Goal: Task Accomplishment & Management: Complete application form

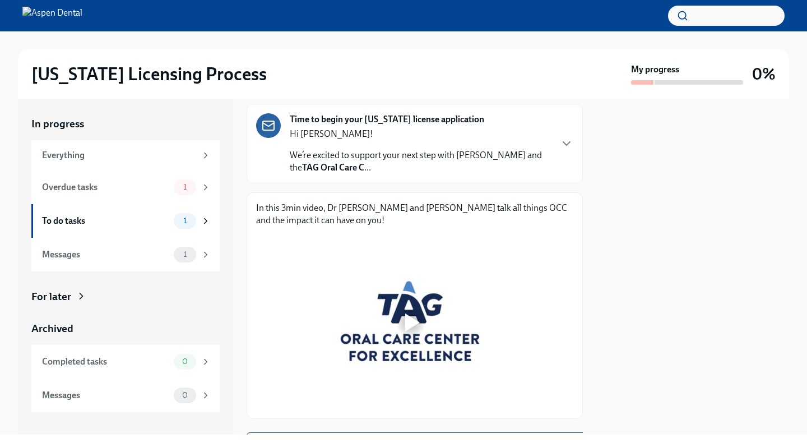
scroll to position [79, 1]
click at [423, 297] on div at bounding box center [410, 322] width 309 height 174
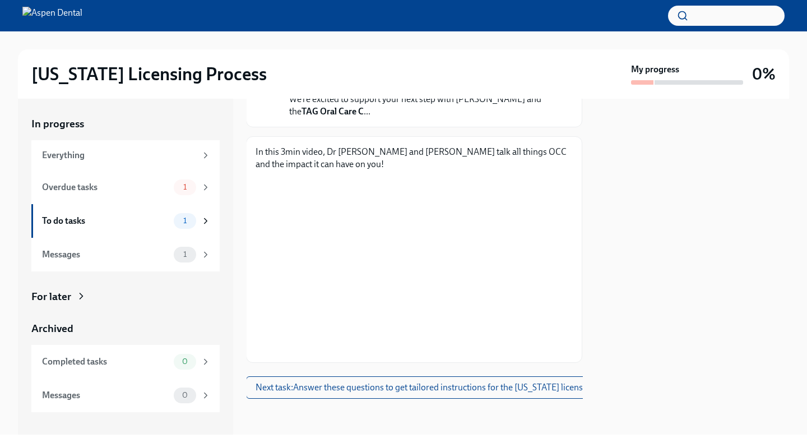
scroll to position [142, 1]
click at [147, 248] on div "Messages" at bounding box center [105, 254] width 127 height 12
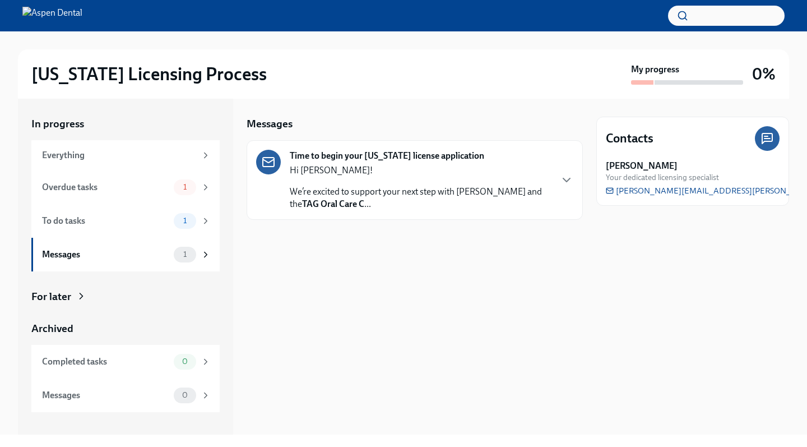
click at [338, 196] on p "We’re excited to support your next step with Aspen Dental and the TAG Oral Care…" at bounding box center [420, 198] width 261 height 25
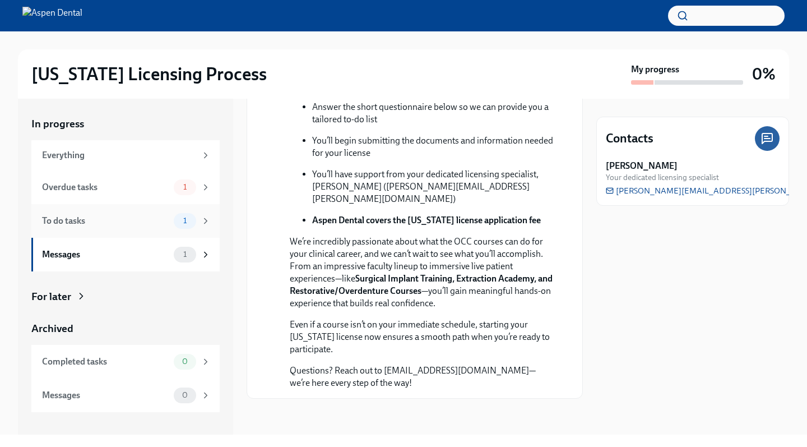
click at [151, 214] on div "To do tasks 1" at bounding box center [126, 221] width 169 height 16
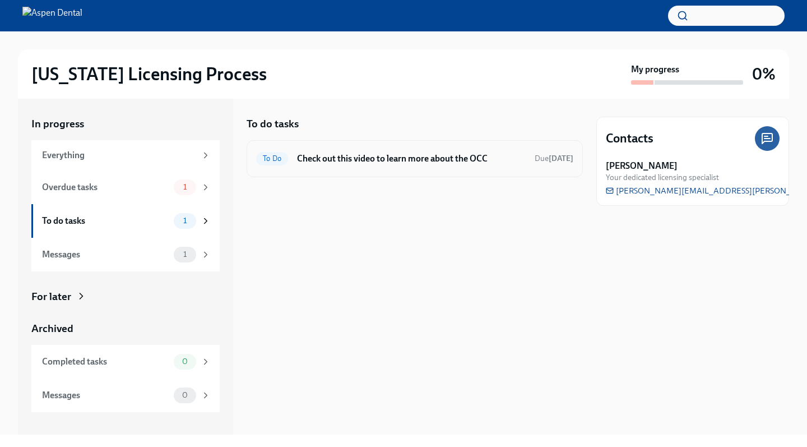
click at [317, 160] on h6 "Check out this video to learn more about the OCC" at bounding box center [411, 159] width 229 height 12
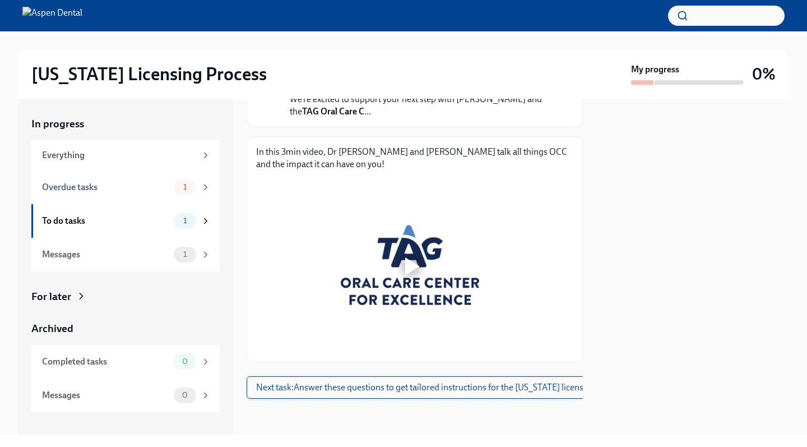
click at [346, 382] on span "Next task : Answer these questions to get tailored instructions for the [US_STA…" at bounding box center [441, 387] width 371 height 11
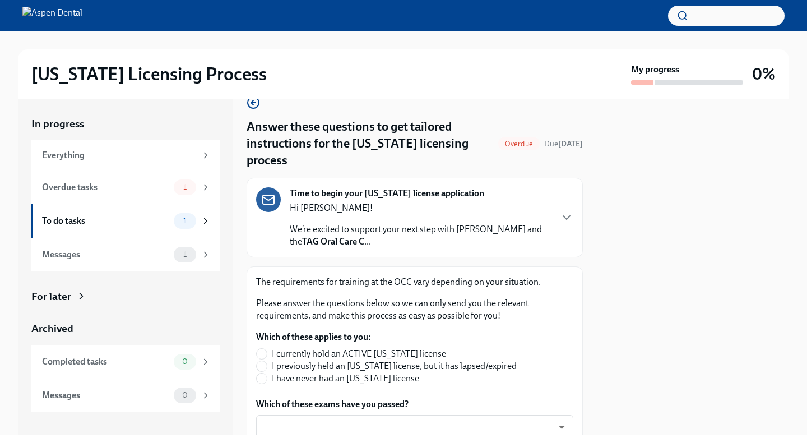
scroll to position [32, 0]
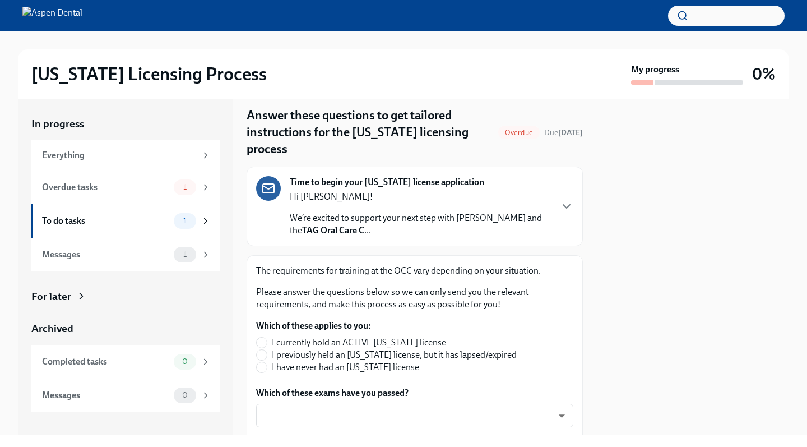
click at [346, 361] on span "I have never had an [US_STATE] license" at bounding box center [345, 367] width 147 height 12
click at [267, 362] on input "I have never had an [US_STATE] license" at bounding box center [262, 367] width 10 height 10
radio input "true"
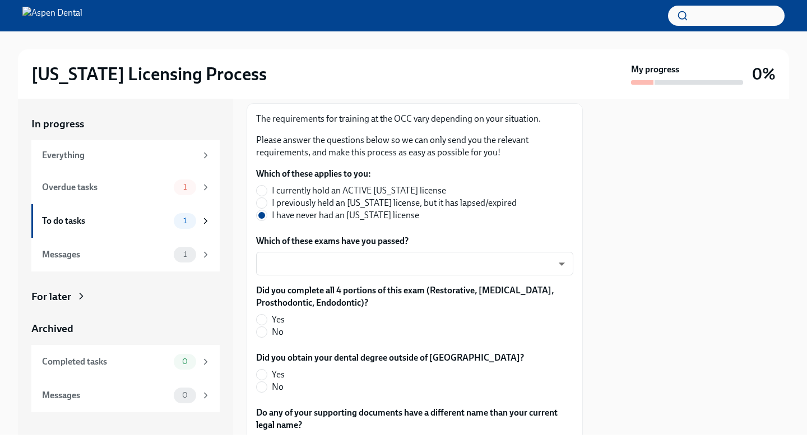
scroll to position [190, 0]
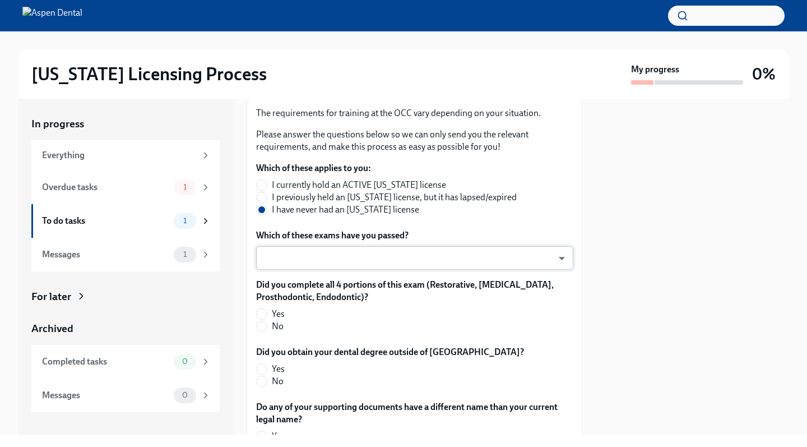
click at [349, 241] on body "[US_STATE] Licensing Process My progress 0% In progress Everything Overdue task…" at bounding box center [403, 223] width 807 height 447
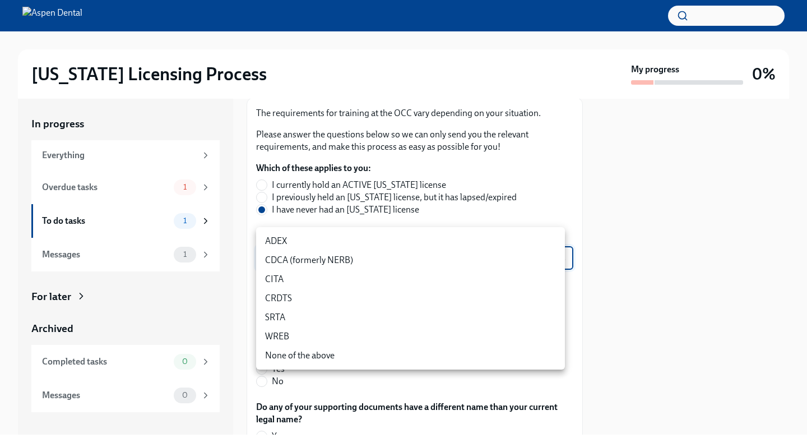
click at [348, 257] on li "CDCA (formerly NERB)" at bounding box center [410, 260] width 309 height 19
type input "nrE-1nMl1"
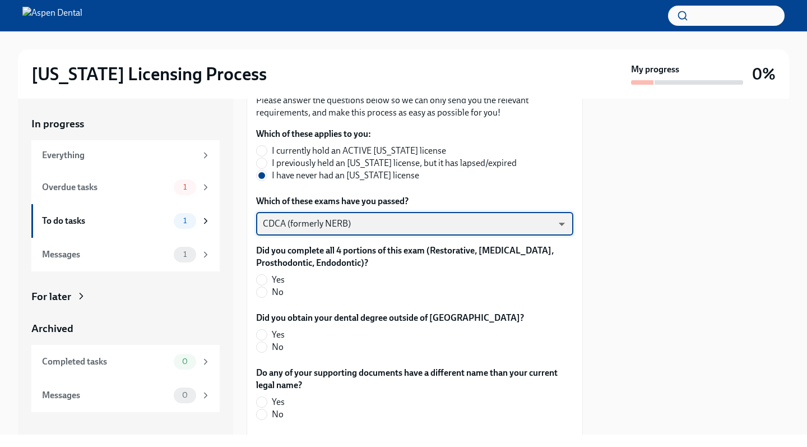
scroll to position [226, 0]
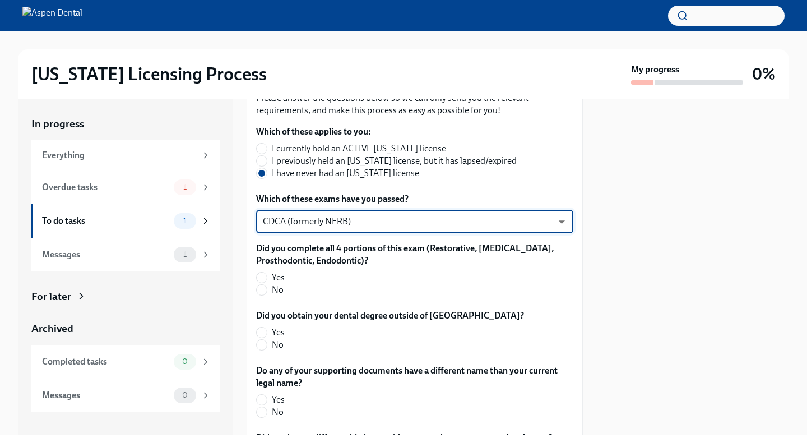
click at [278, 271] on span "Yes" at bounding box center [278, 277] width 13 height 12
click at [267, 273] on input "Yes" at bounding box center [262, 278] width 10 height 10
radio input "true"
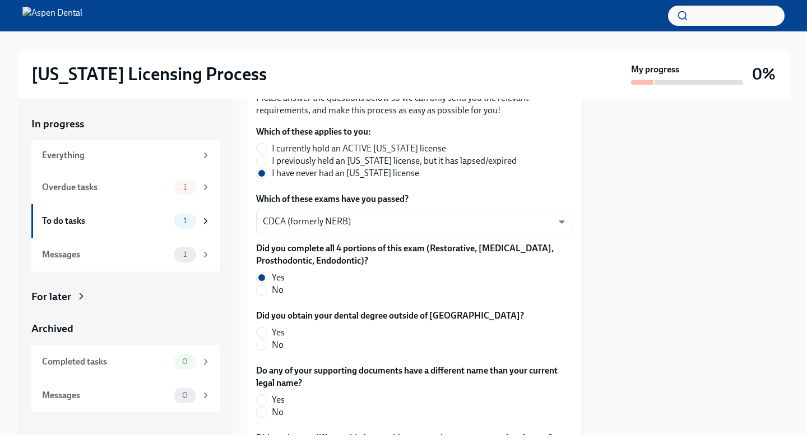
click at [273, 339] on span "No" at bounding box center [278, 345] width 12 height 12
click at [267, 340] on input "No" at bounding box center [262, 345] width 10 height 10
radio input "true"
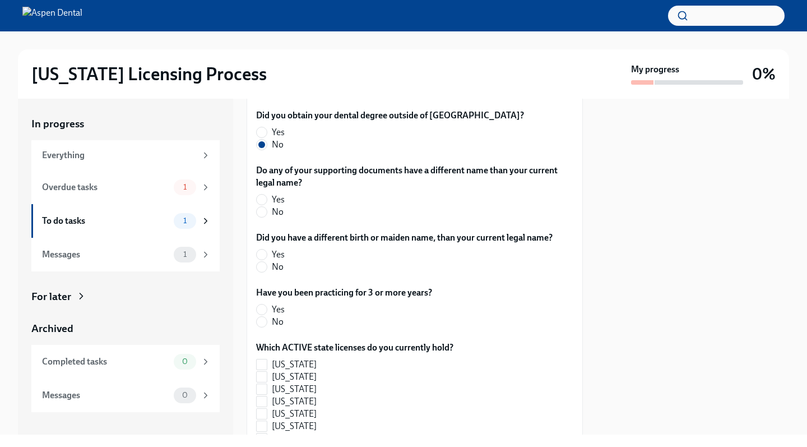
scroll to position [427, 0]
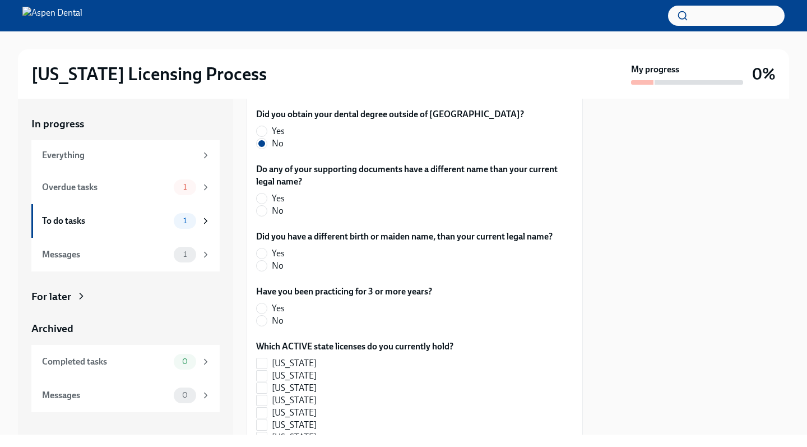
click at [278, 205] on span "No" at bounding box center [278, 211] width 12 height 12
click at [267, 206] on input "No" at bounding box center [262, 211] width 10 height 10
radio input "true"
click at [271, 260] on label "No" at bounding box center [400, 266] width 288 height 12
click at [267, 261] on input "No" at bounding box center [262, 266] width 10 height 10
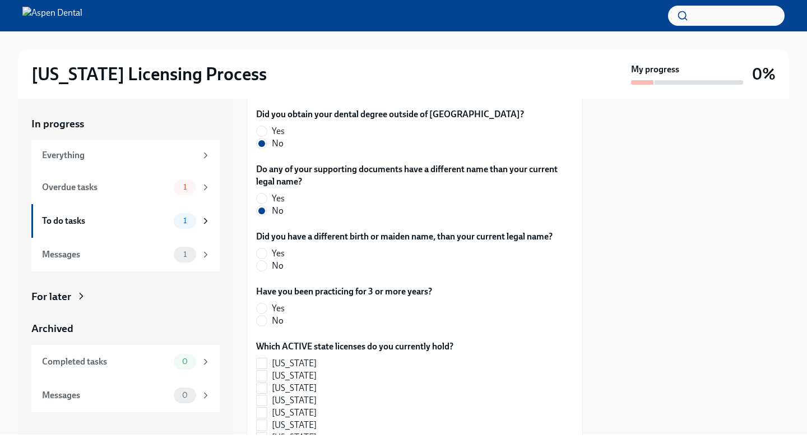
radio input "true"
click at [272, 315] on span "No" at bounding box center [278, 321] width 12 height 12
click at [267, 316] on input "No" at bounding box center [262, 321] width 10 height 10
radio input "true"
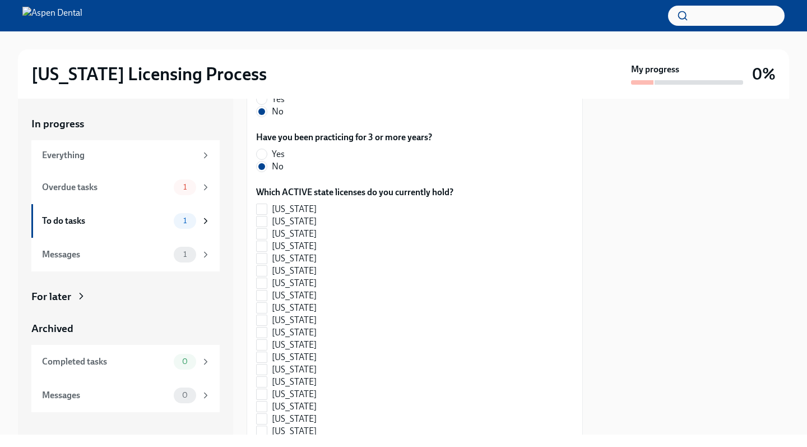
scroll to position [624, 0]
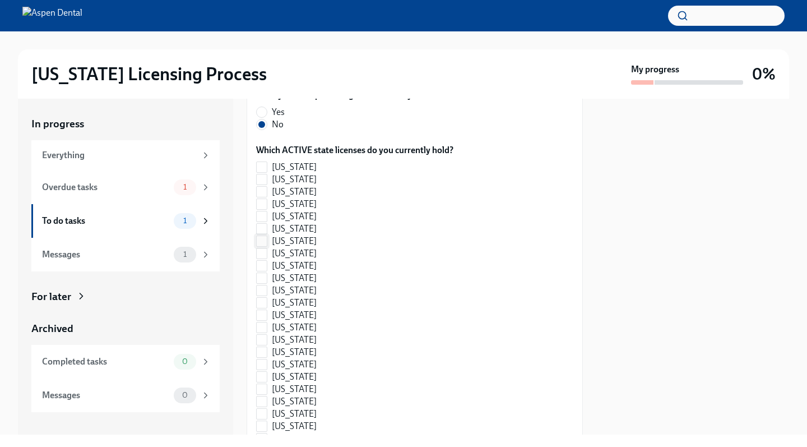
click at [271, 235] on label "[US_STATE]" at bounding box center [350, 241] width 188 height 12
click at [267, 236] on input "[US_STATE]" at bounding box center [262, 241] width 10 height 10
checkbox input "true"
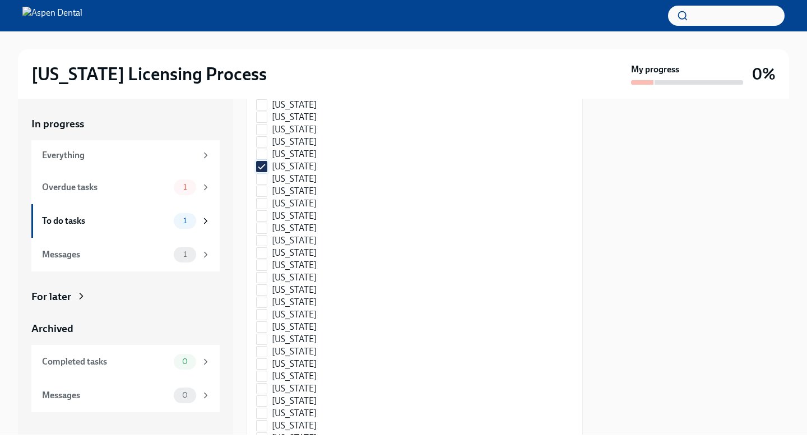
scroll to position [750, 0]
click at [307, 265] on span "[US_STATE]" at bounding box center [294, 271] width 45 height 12
click at [267, 266] on input "[US_STATE]" at bounding box center [262, 271] width 10 height 10
checkbox input "true"
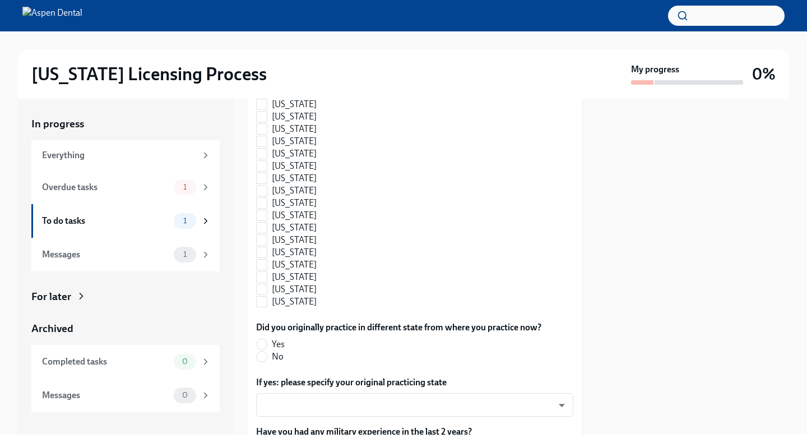
scroll to position [1144, 0]
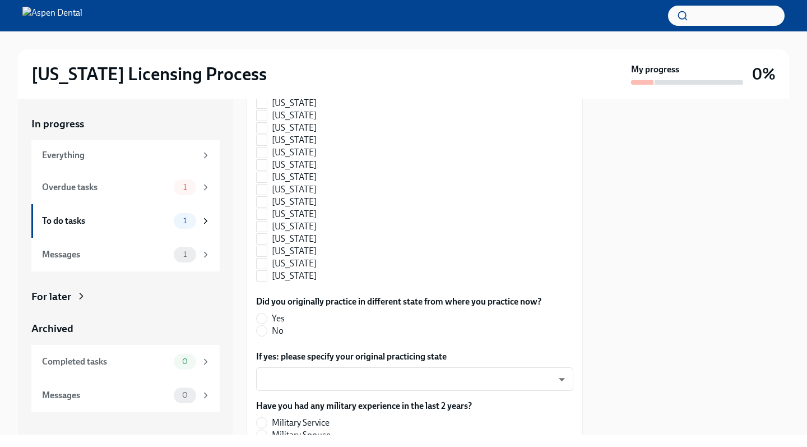
click at [281, 325] on span "No" at bounding box center [278, 331] width 12 height 12
click at [267, 326] on input "No" at bounding box center [262, 331] width 10 height 10
radio input "true"
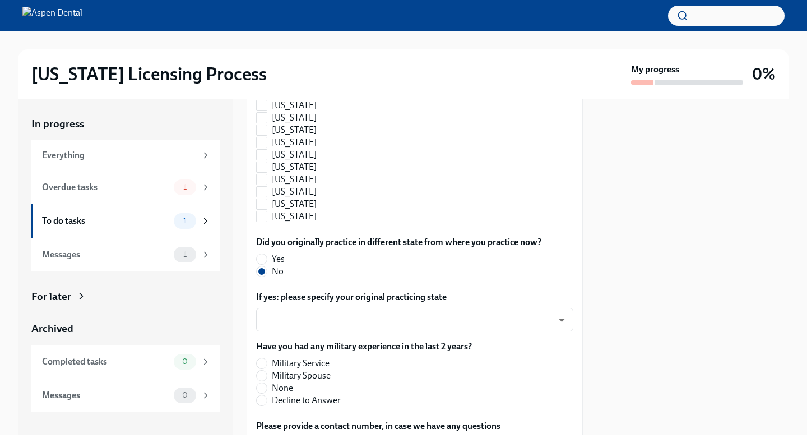
scroll to position [1282, 0]
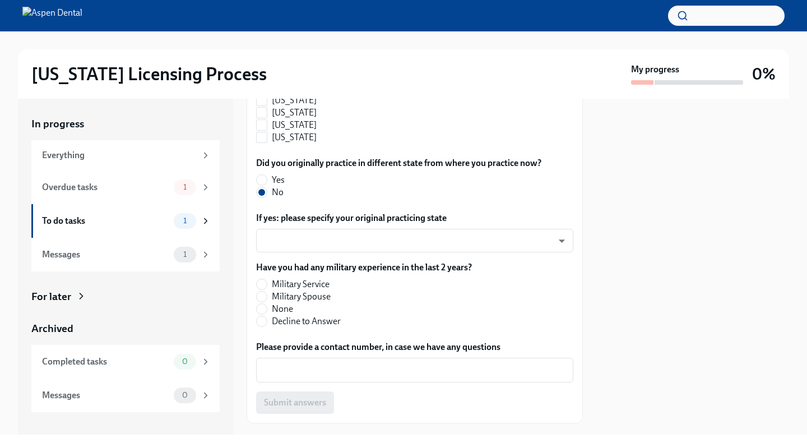
click at [283, 303] on span "None" at bounding box center [282, 309] width 21 height 12
click at [267, 304] on input "None" at bounding box center [262, 309] width 10 height 10
radio input "true"
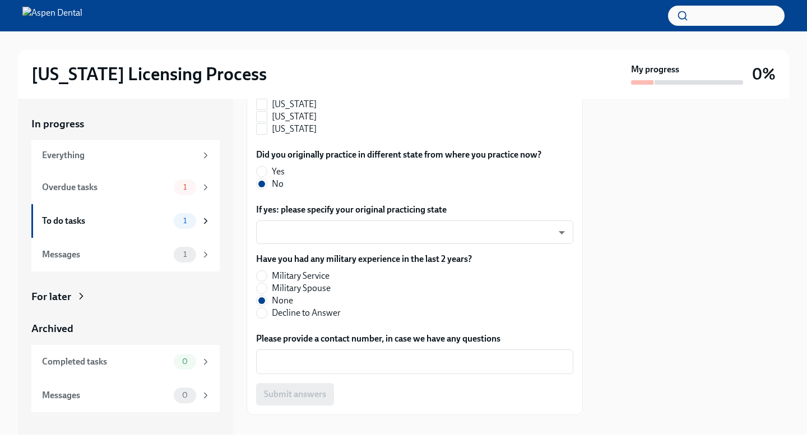
scroll to position [1290, 0]
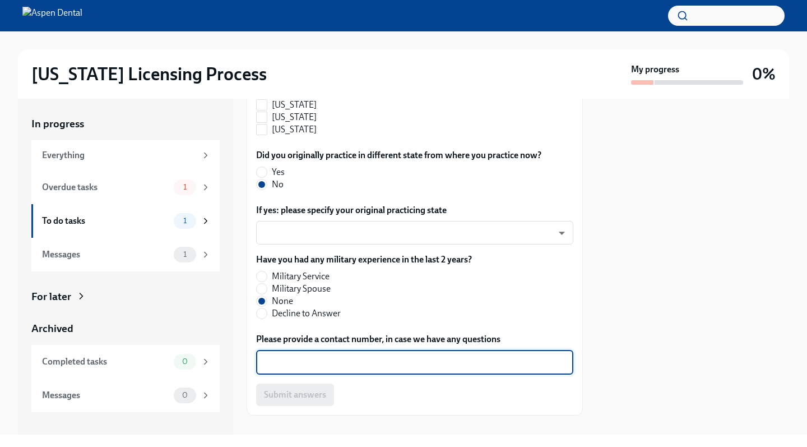
click at [298, 356] on textarea "Please provide a contact number, in case we have any questions" at bounding box center [415, 362] width 304 height 13
type textarea "6174108237"
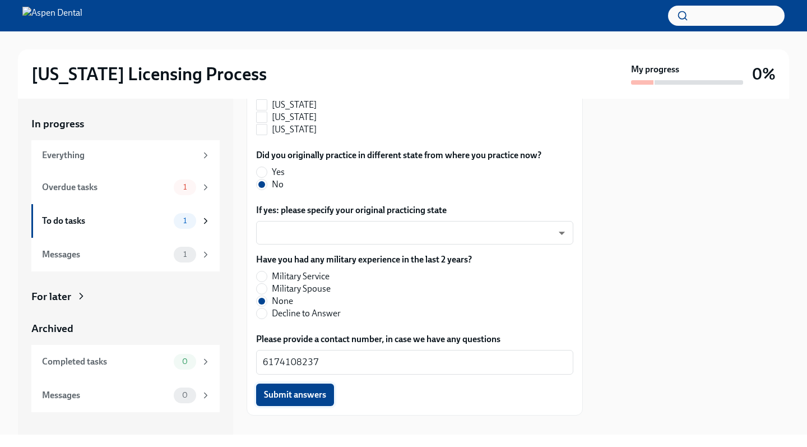
click at [296, 389] on span "Submit answers" at bounding box center [295, 394] width 62 height 11
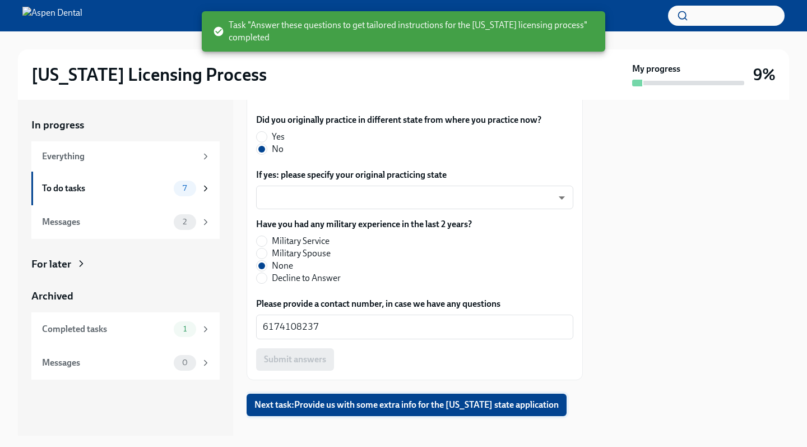
scroll to position [1326, 0]
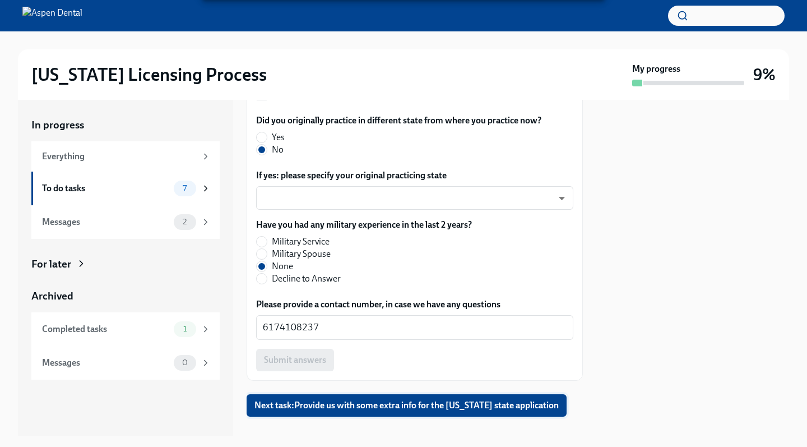
click at [296, 396] on button "Next task : Provide us with some extra info for the [US_STATE] state application" at bounding box center [407, 405] width 320 height 22
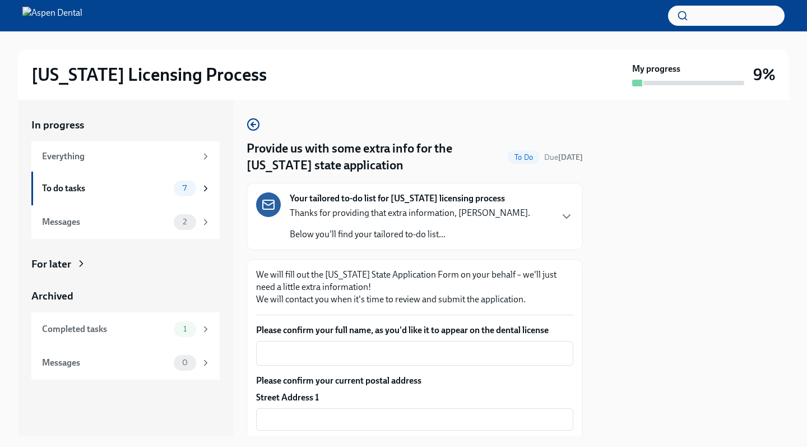
scroll to position [48, 0]
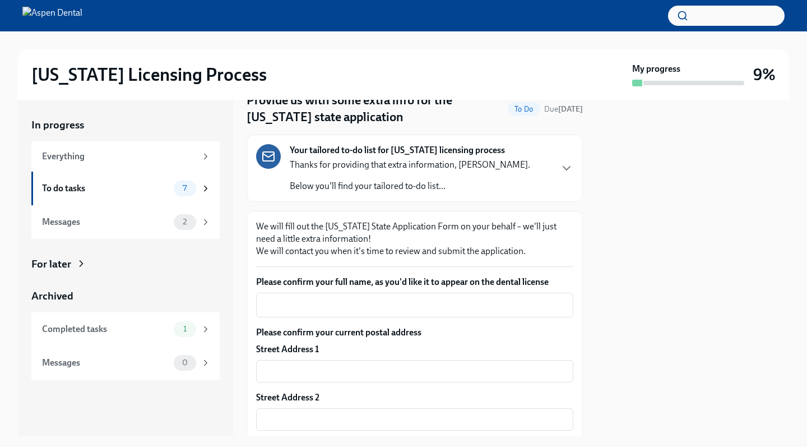
click at [296, 310] on textarea "Please confirm your full name, as you'd like it to appear on the dental license" at bounding box center [415, 304] width 304 height 13
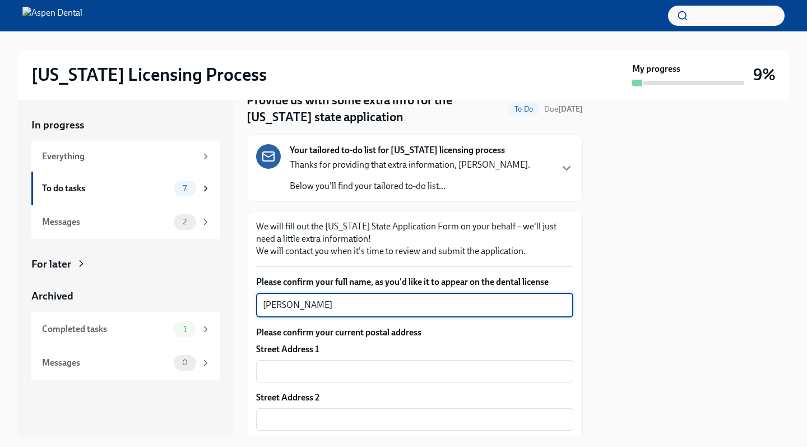
type textarea "[PERSON_NAME]"
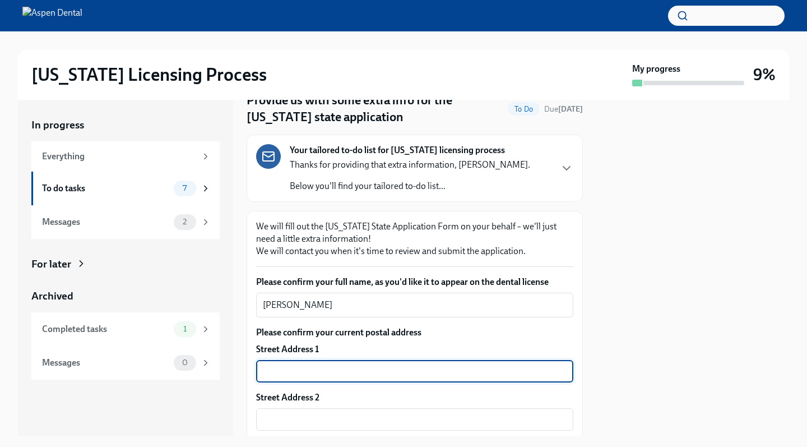
click at [555, 371] on input "text" at bounding box center [414, 371] width 317 height 22
type input "[STREET_ADDRESS]"
type input "Apt. 1250"
type input "01608"
type input "[GEOGRAPHIC_DATA]"
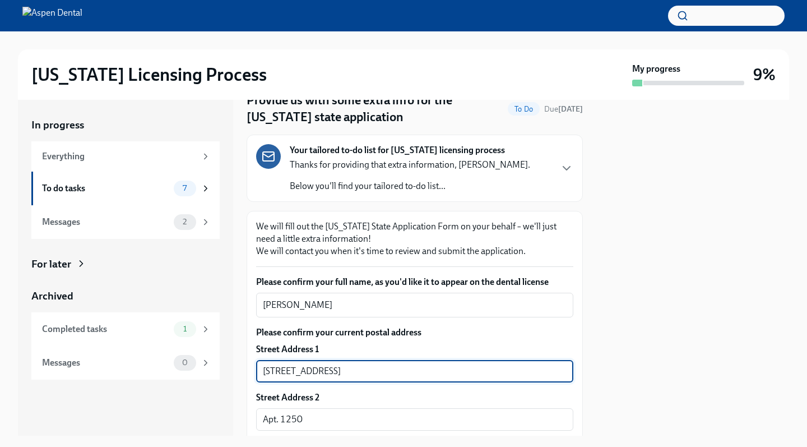
type input "MA"
type input "[GEOGRAPHIC_DATA]"
type textarea "[DATE]"
type textarea "[GEOGRAPHIC_DATA]"
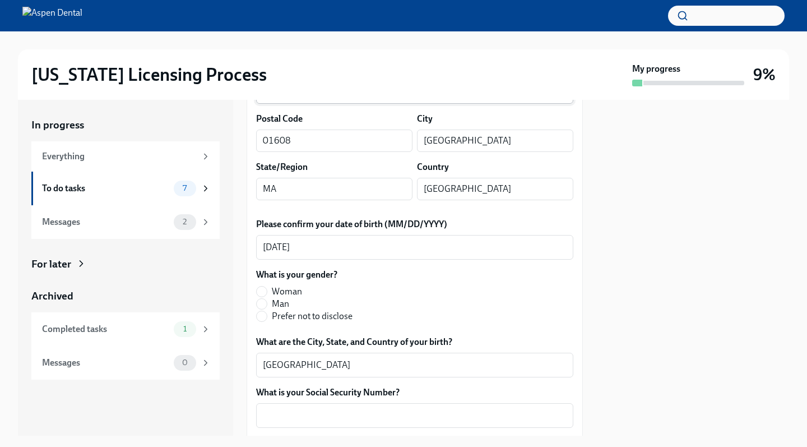
scroll to position [408, 0]
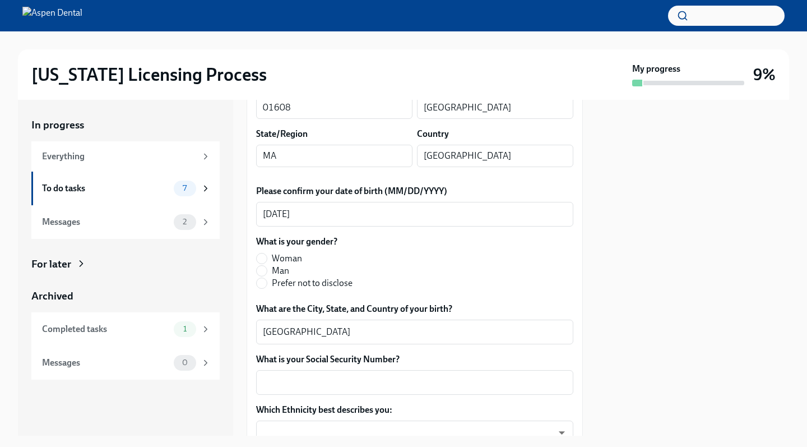
click at [273, 269] on span "Man" at bounding box center [280, 271] width 17 height 12
click at [267, 269] on input "Man" at bounding box center [262, 271] width 10 height 10
radio input "true"
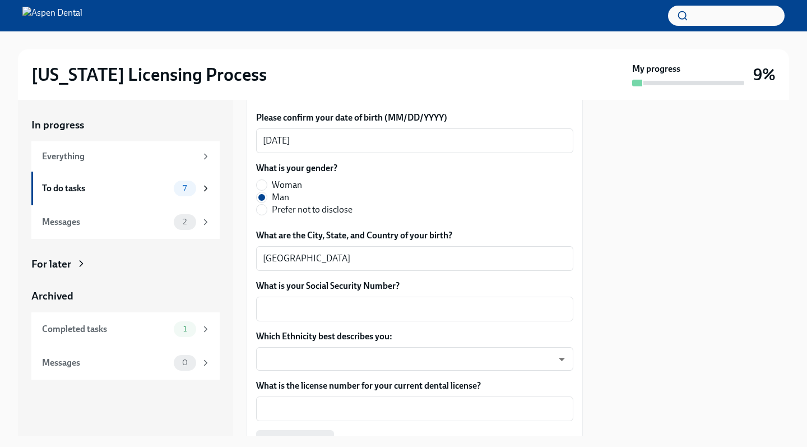
scroll to position [487, 0]
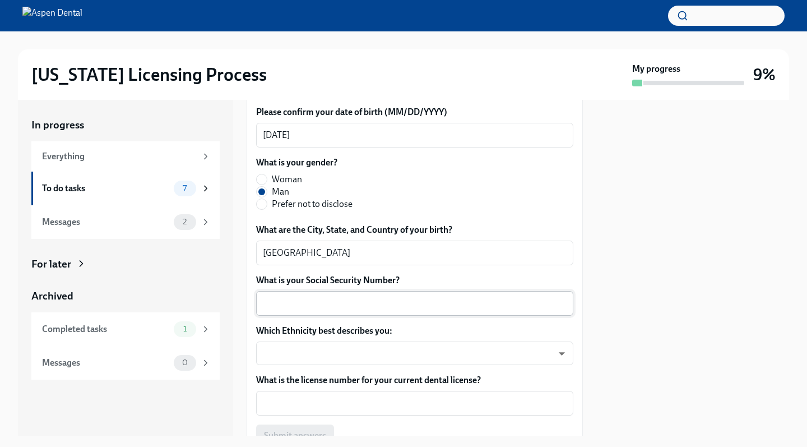
click at [312, 299] on textarea "What is your Social Security Number?" at bounding box center [415, 303] width 304 height 13
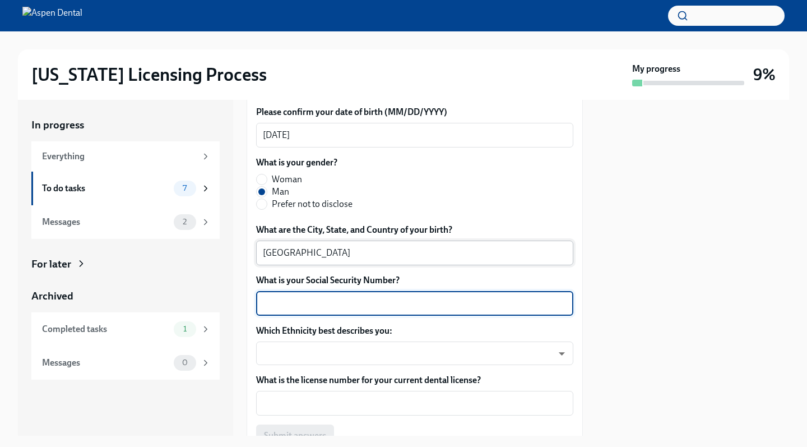
click at [330, 255] on textarea "[GEOGRAPHIC_DATA]" at bounding box center [415, 252] width 304 height 13
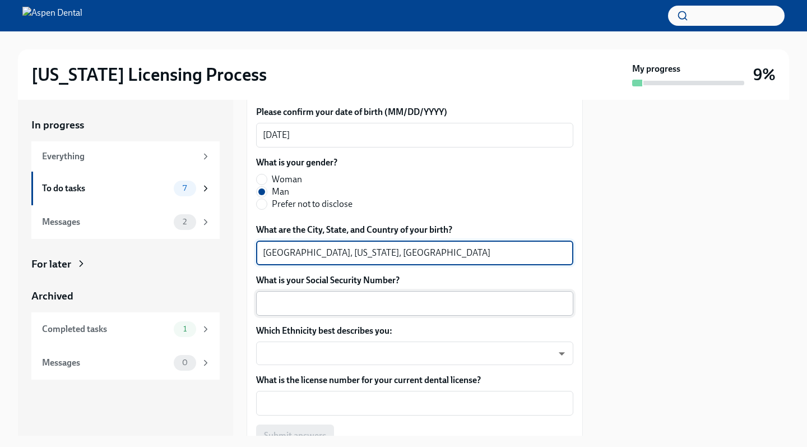
type textarea "[GEOGRAPHIC_DATA], [US_STATE], [GEOGRAPHIC_DATA]"
click at [329, 299] on textarea "What is your Social Security Number?" at bounding box center [415, 303] width 304 height 13
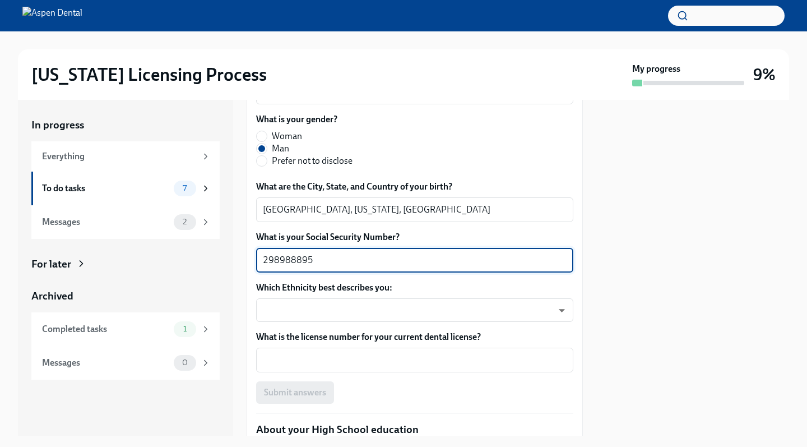
scroll to position [544, 0]
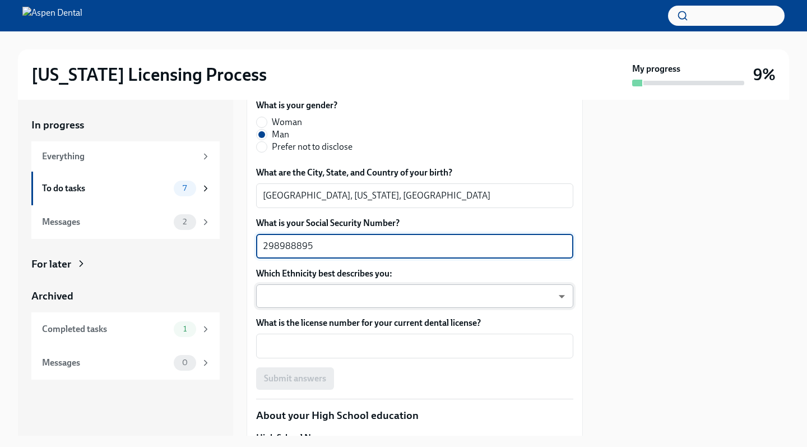
type textarea "298988895"
click at [299, 289] on body "[US_STATE] Licensing Process My progress 9% In progress Everything To do tasks …" at bounding box center [403, 223] width 807 height 447
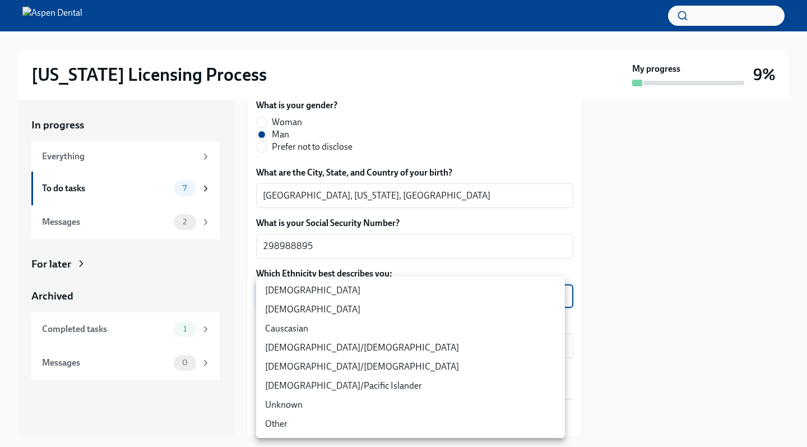
click at [304, 295] on li "[DEMOGRAPHIC_DATA]" at bounding box center [410, 290] width 309 height 19
type input "TlxW_0a7i"
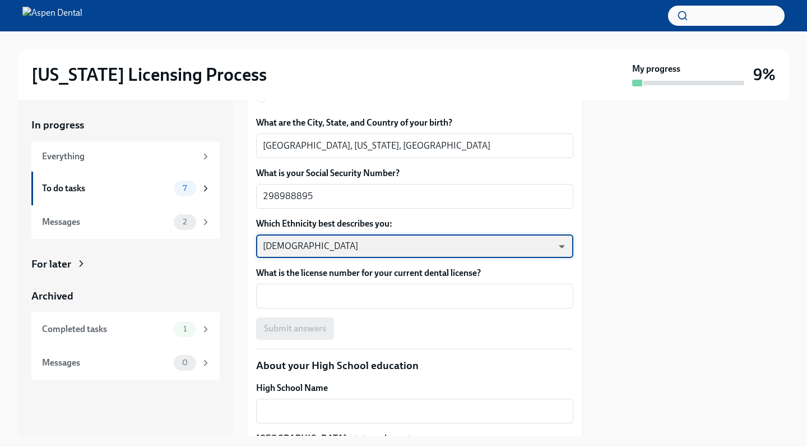
scroll to position [596, 0]
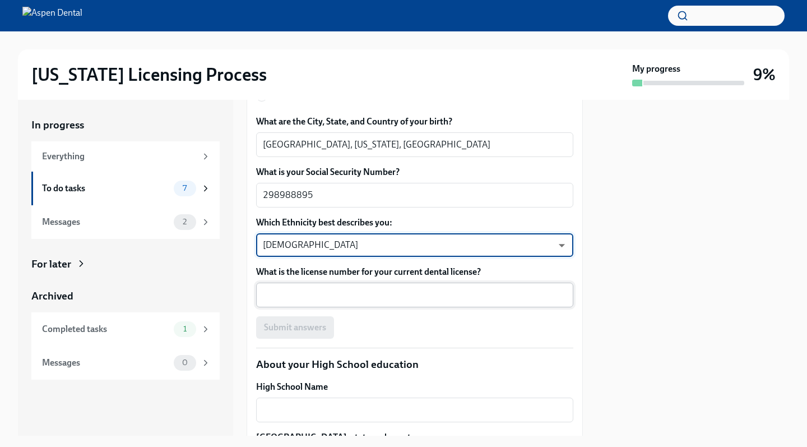
click at [304, 294] on textarea "What is the license number for your current dental license?" at bounding box center [415, 294] width 304 height 13
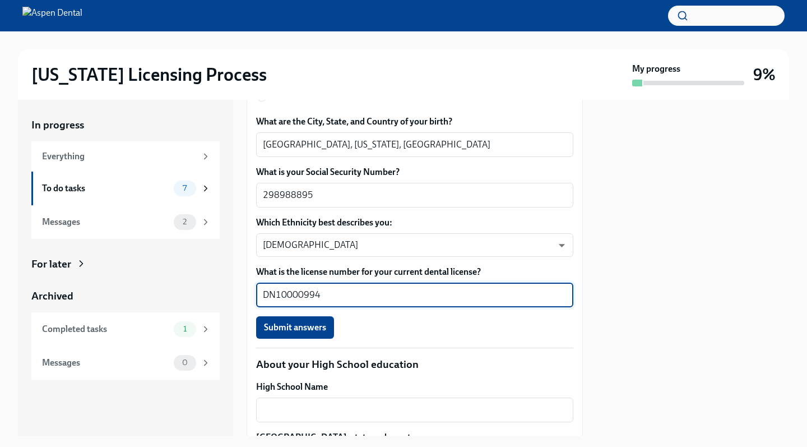
scroll to position [650, 0]
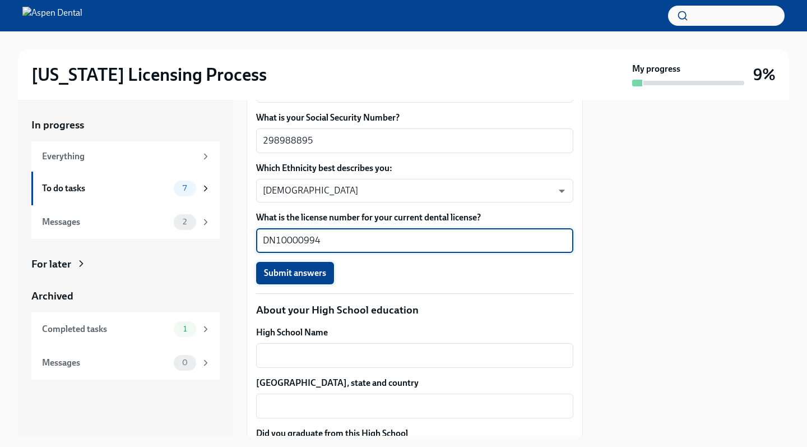
type textarea "DN10000994"
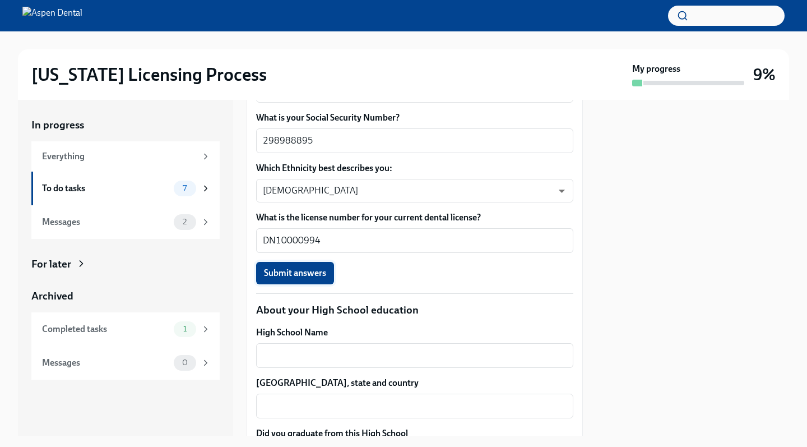
click at [294, 278] on span "Submit answers" at bounding box center [295, 272] width 62 height 11
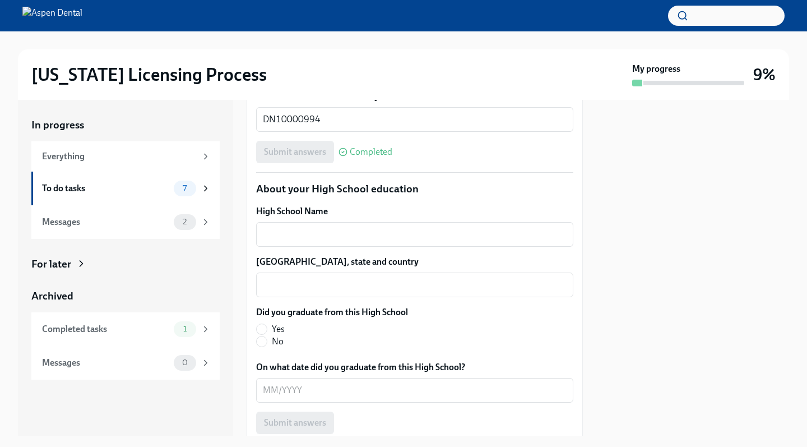
scroll to position [758, 0]
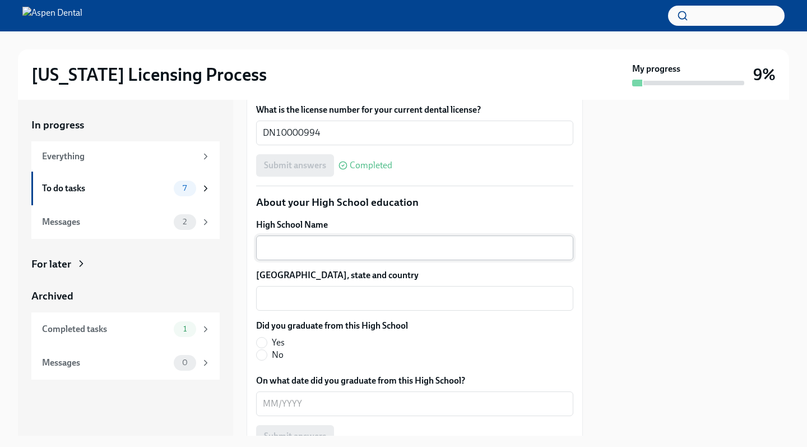
click at [287, 236] on div "x ​" at bounding box center [414, 248] width 317 height 25
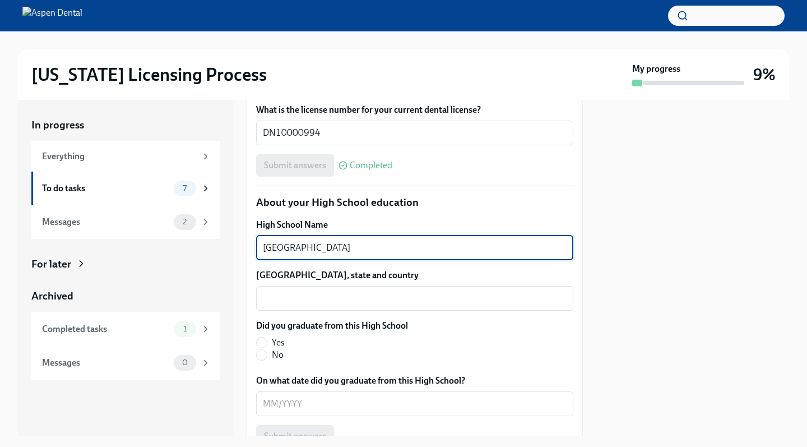
type textarea "[GEOGRAPHIC_DATA]"
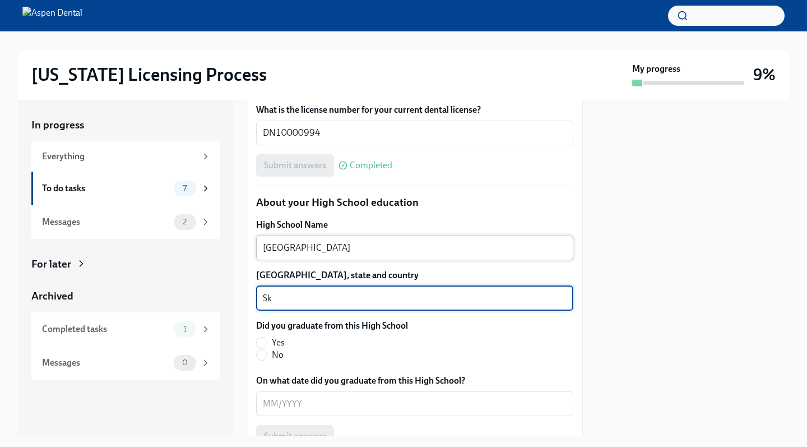
type textarea "S"
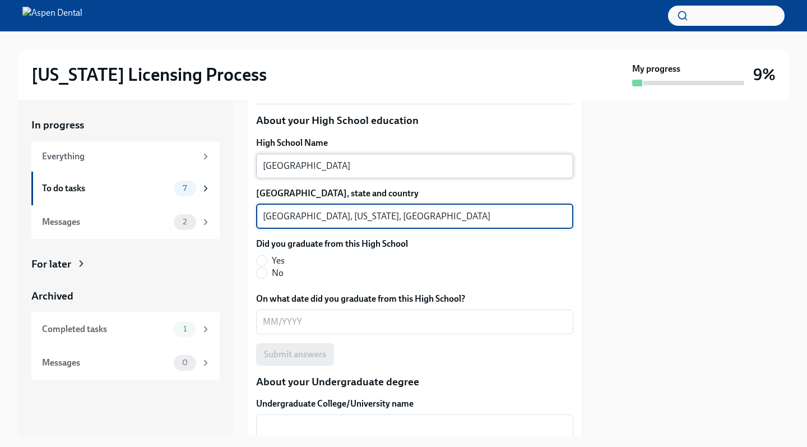
scroll to position [847, 0]
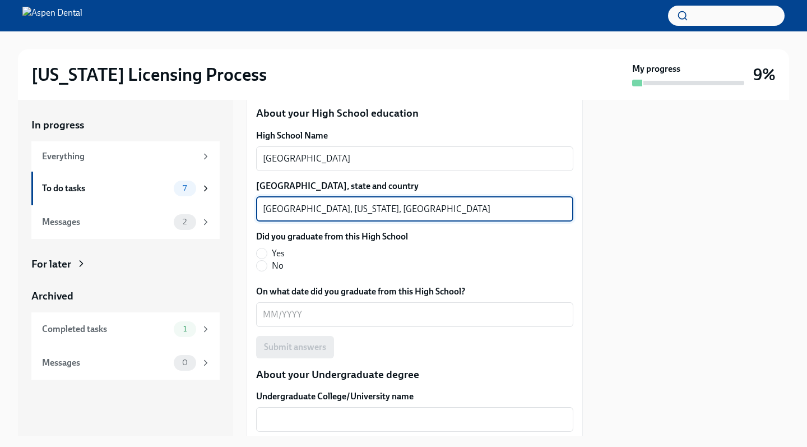
type textarea "[GEOGRAPHIC_DATA], [US_STATE], [GEOGRAPHIC_DATA]"
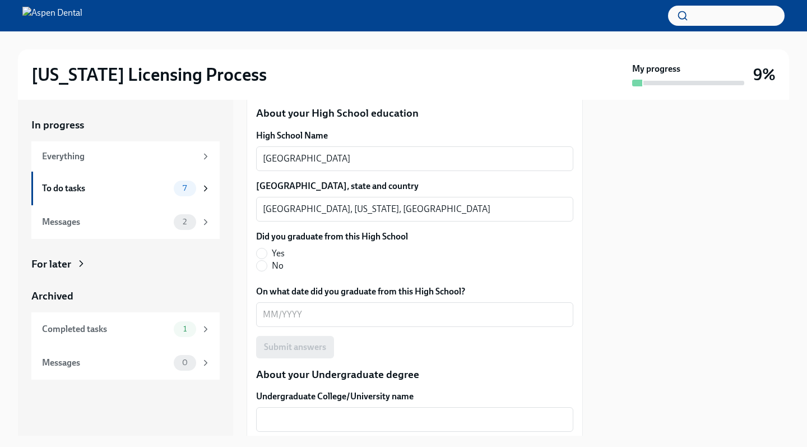
click at [270, 247] on label "Yes" at bounding box center [327, 253] width 143 height 12
click at [267, 248] on input "Yes" at bounding box center [262, 253] width 10 height 10
radio input "true"
click at [279, 303] on div "x ​" at bounding box center [414, 314] width 317 height 25
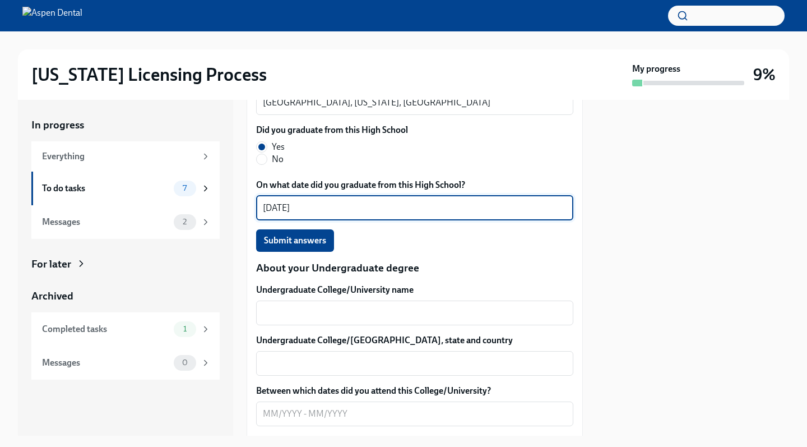
scroll to position [956, 0]
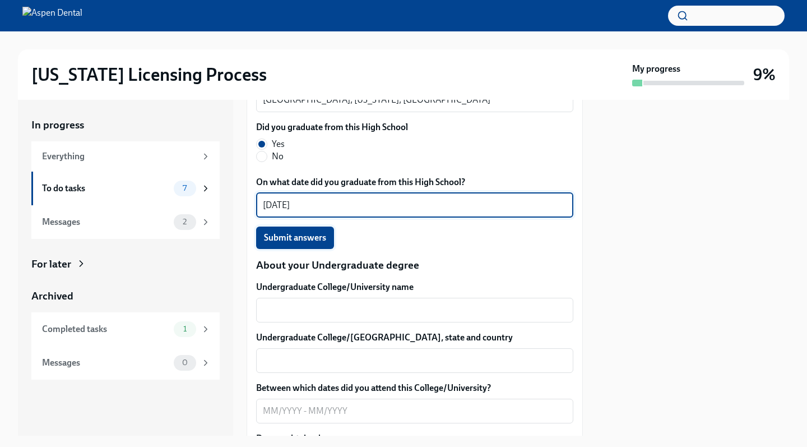
type textarea "[DATE]"
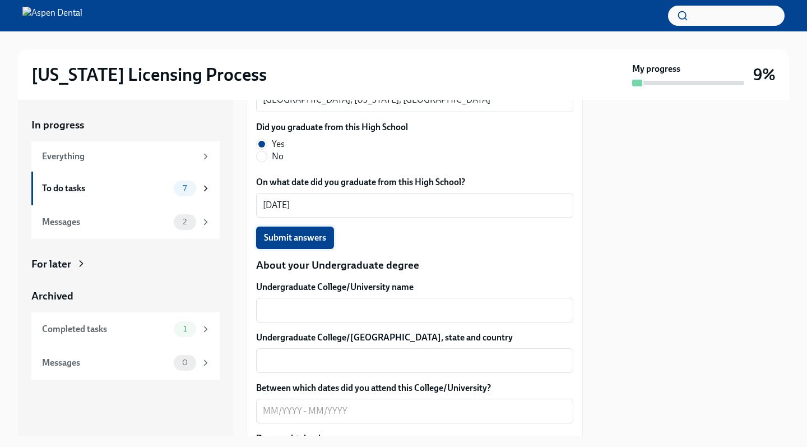
click at [290, 229] on button "Submit answers" at bounding box center [295, 238] width 78 height 22
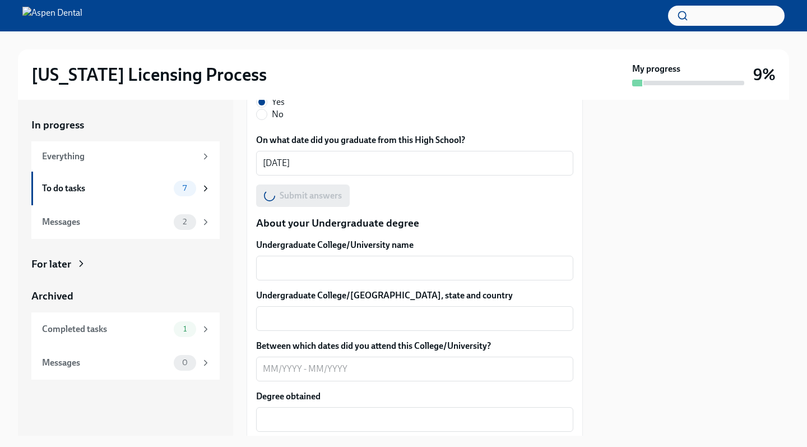
scroll to position [999, 0]
click at [294, 265] on textarea "Undergraduate College/University name" at bounding box center [415, 266] width 304 height 13
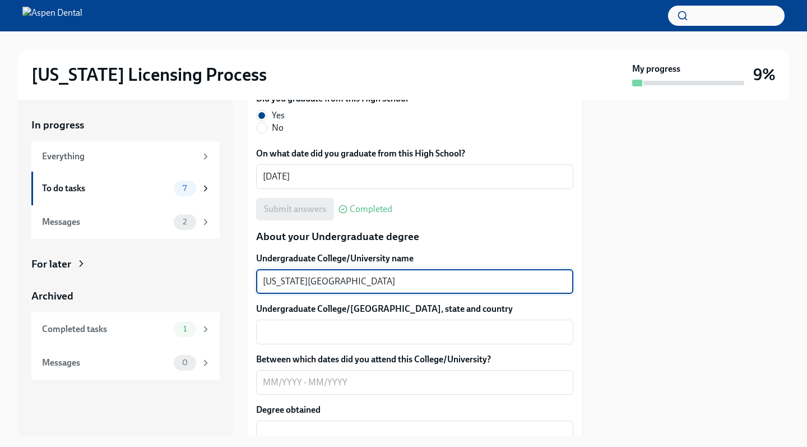
scroll to position [994, 0]
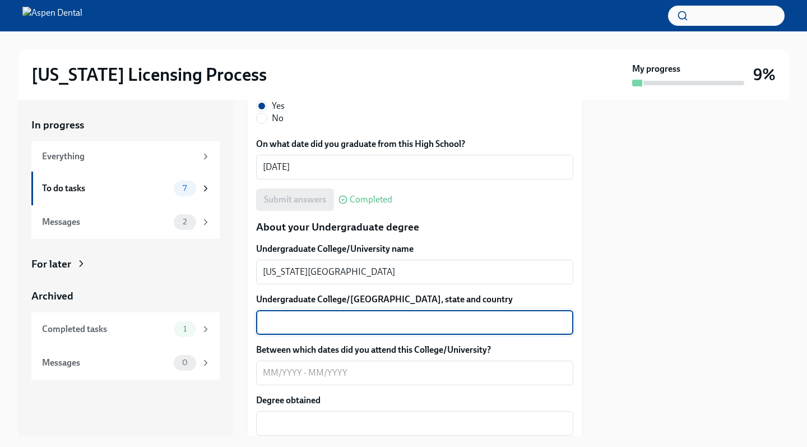
click at [288, 325] on textarea "Undergraduate College/[GEOGRAPHIC_DATA], state and country" at bounding box center [415, 322] width 304 height 13
click at [265, 273] on textarea "[US_STATE][GEOGRAPHIC_DATA]" at bounding box center [415, 271] width 304 height 13
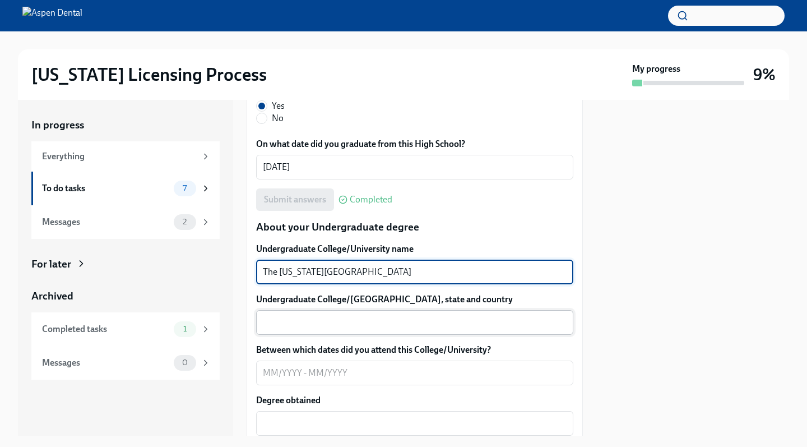
type textarea "The [US_STATE][GEOGRAPHIC_DATA]"
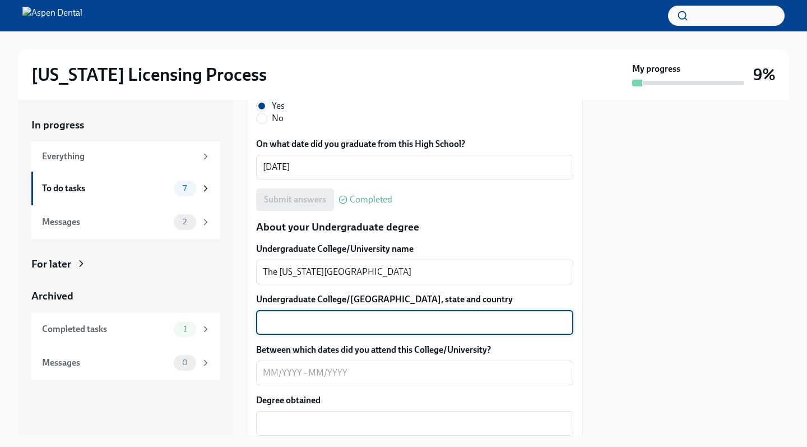
click at [299, 323] on textarea "Undergraduate College/[GEOGRAPHIC_DATA], state and country" at bounding box center [415, 322] width 304 height 13
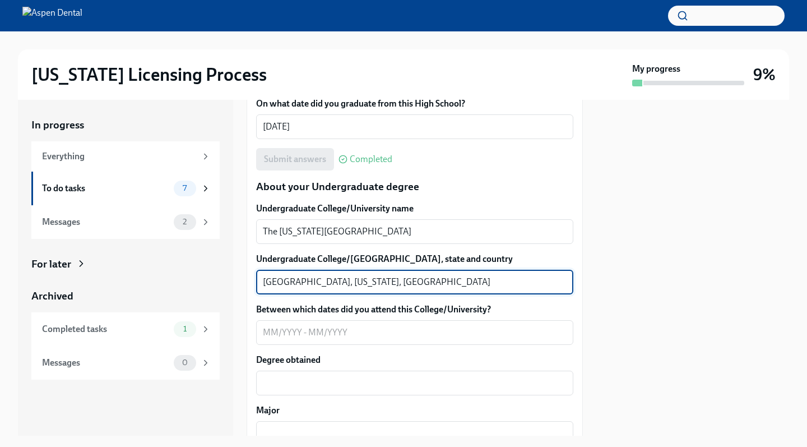
scroll to position [1052, 0]
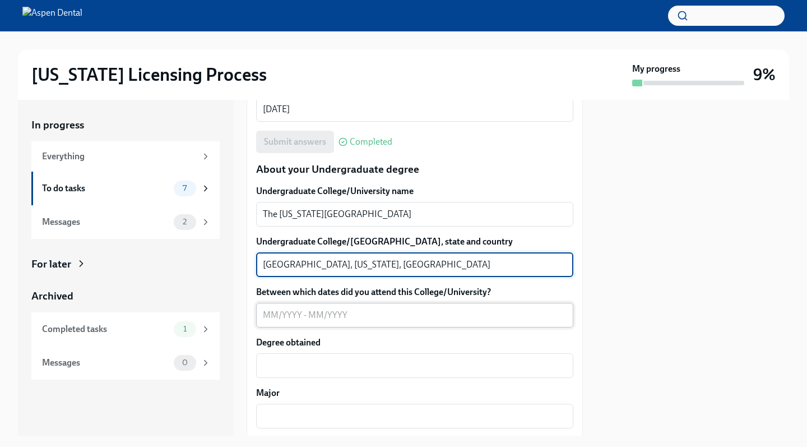
type textarea "[GEOGRAPHIC_DATA], [US_STATE], [GEOGRAPHIC_DATA]"
click at [289, 308] on textarea "Between which dates did you attend this College/University?" at bounding box center [415, 314] width 304 height 13
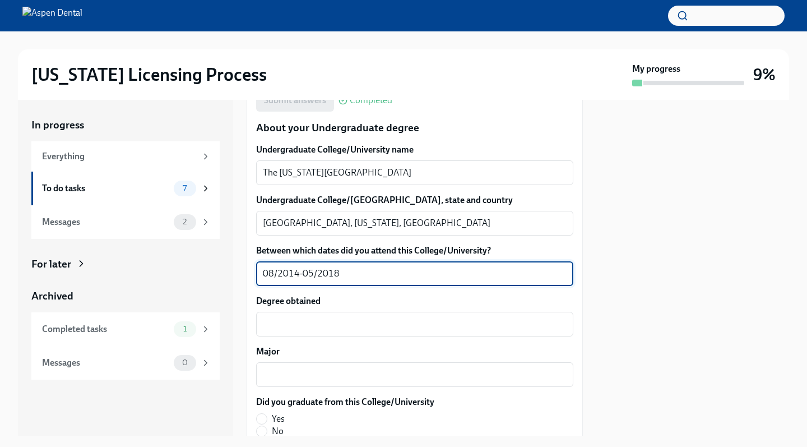
scroll to position [1109, 0]
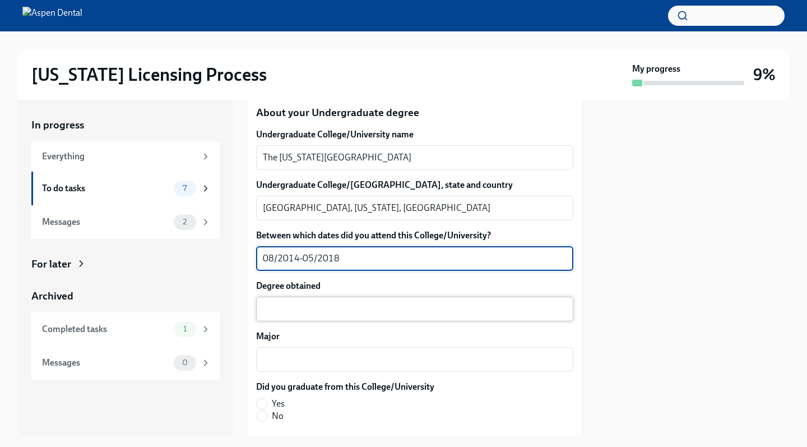
type textarea "08/2014-05/2018"
click at [270, 308] on textarea "Degree obtained" at bounding box center [415, 308] width 304 height 13
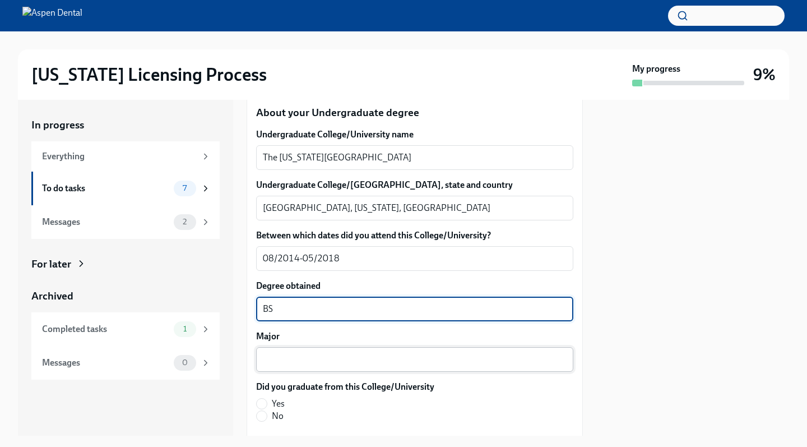
type textarea "BS"
click at [273, 350] on div "x ​" at bounding box center [414, 359] width 317 height 25
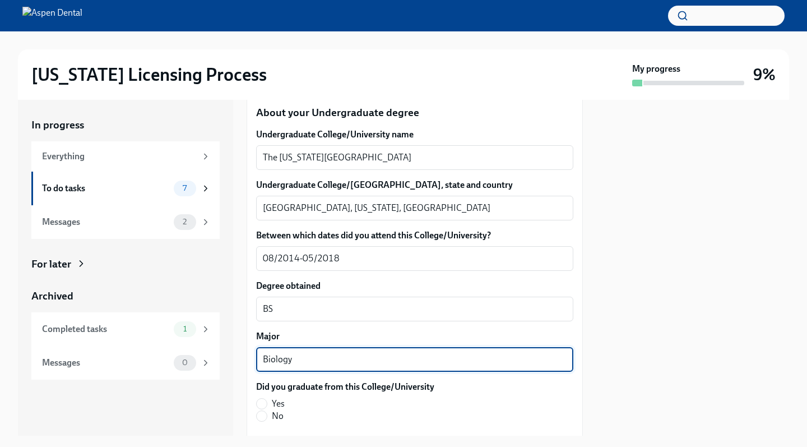
scroll to position [1332, 0]
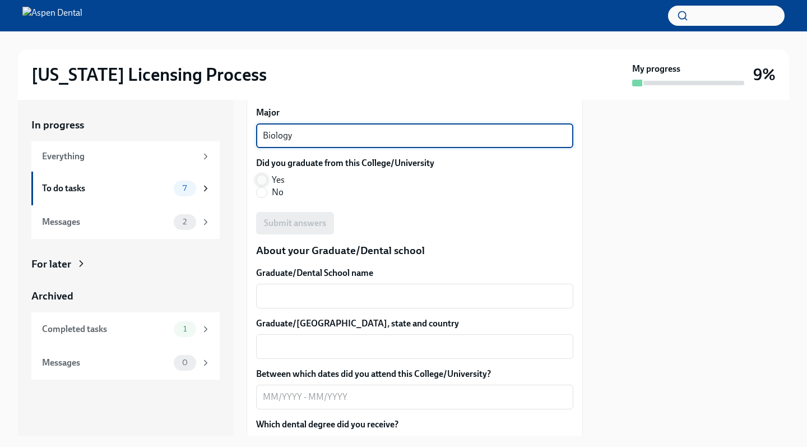
type textarea "Biology"
click at [262, 177] on input "Yes" at bounding box center [262, 180] width 10 height 10
radio input "true"
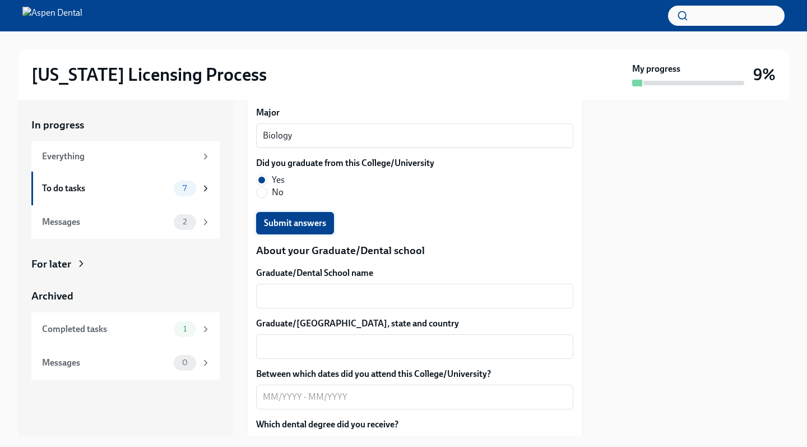
click at [276, 215] on button "Submit answers" at bounding box center [295, 223] width 78 height 22
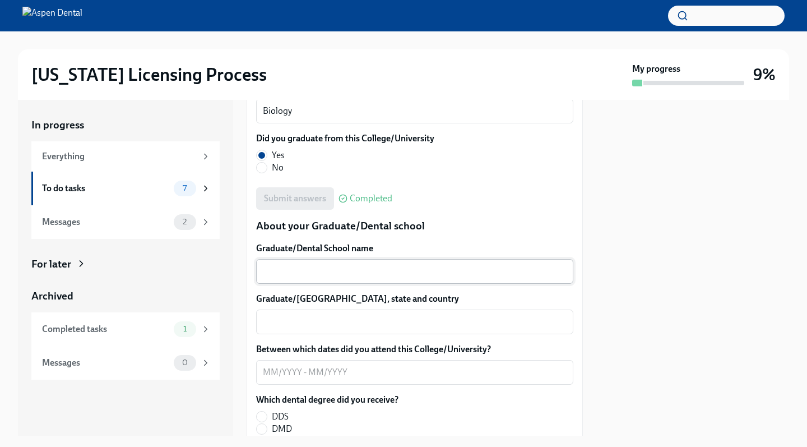
scroll to position [1383, 0]
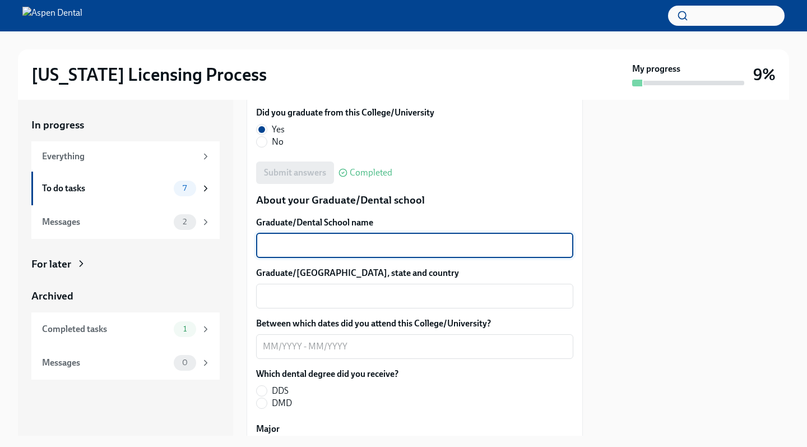
click at [287, 244] on textarea "Graduate/Dental School name" at bounding box center [415, 245] width 304 height 13
type textarea "Tufts School of Dental Medicine"
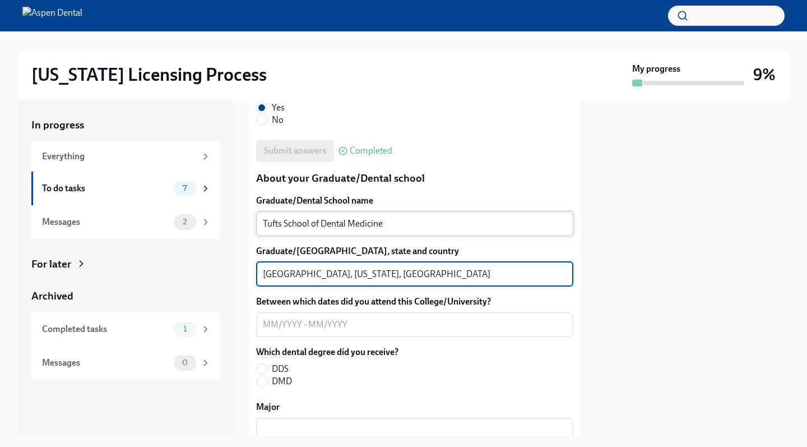
scroll to position [1415, 0]
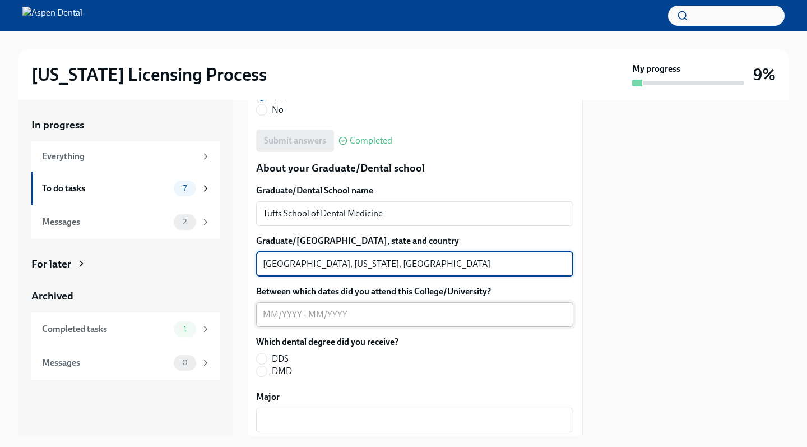
type textarea "[GEOGRAPHIC_DATA], [US_STATE], [GEOGRAPHIC_DATA]"
click at [280, 320] on textarea "Between which dates did you attend this College/University?" at bounding box center [415, 314] width 304 height 13
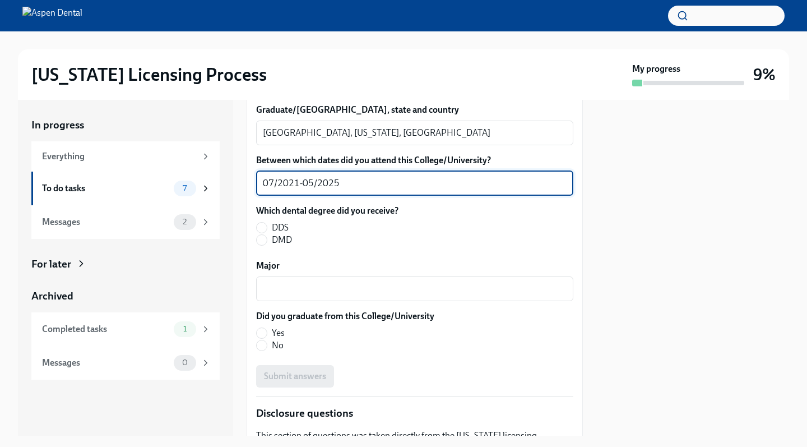
scroll to position [1575, 0]
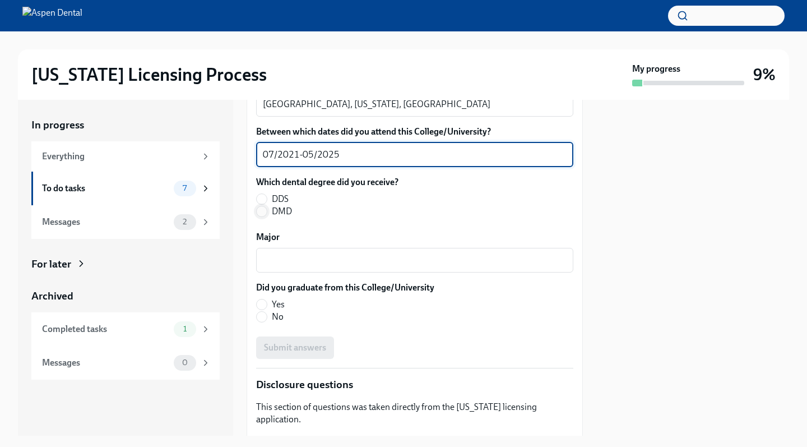
type textarea "07/2021-05/2025"
click at [264, 213] on input "DMD" at bounding box center [262, 211] width 10 height 10
radio input "true"
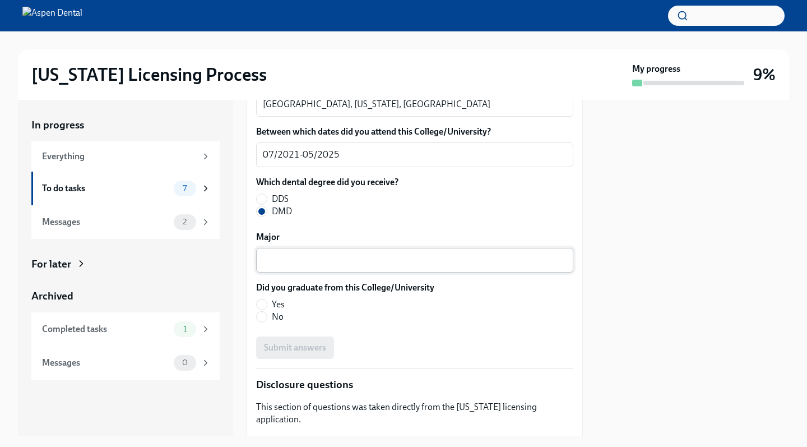
click at [275, 251] on div "x ​" at bounding box center [414, 260] width 317 height 25
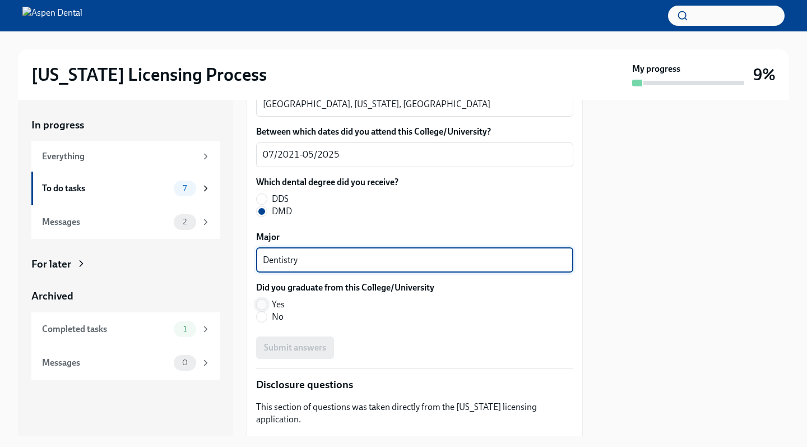
type textarea "Dentistry"
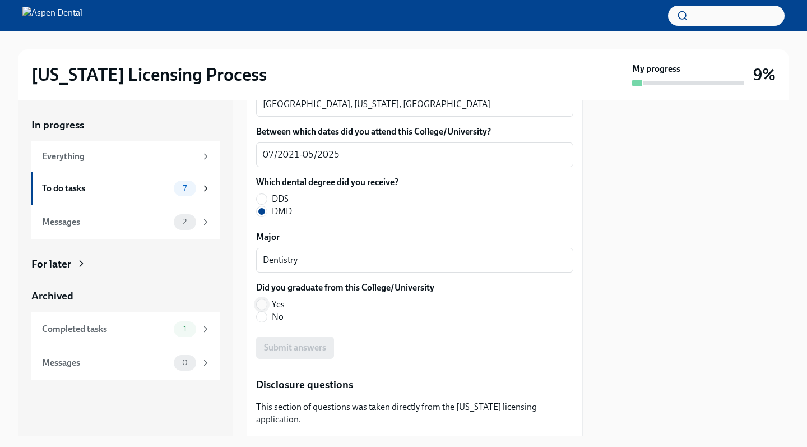
click at [264, 301] on input "Yes" at bounding box center [262, 304] width 10 height 10
radio input "true"
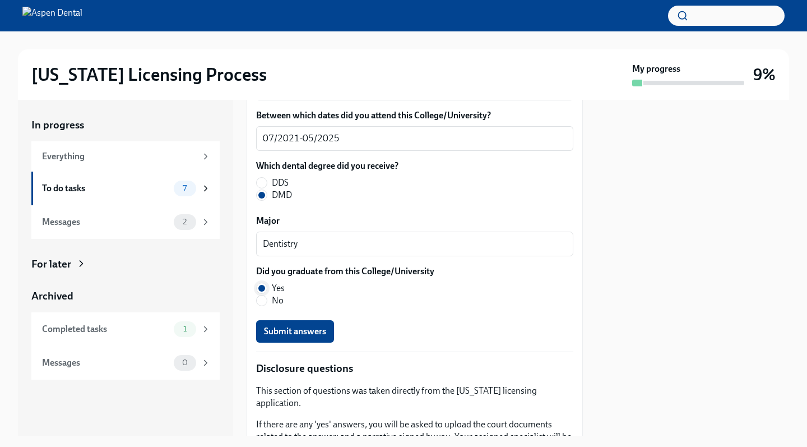
scroll to position [1598, 0]
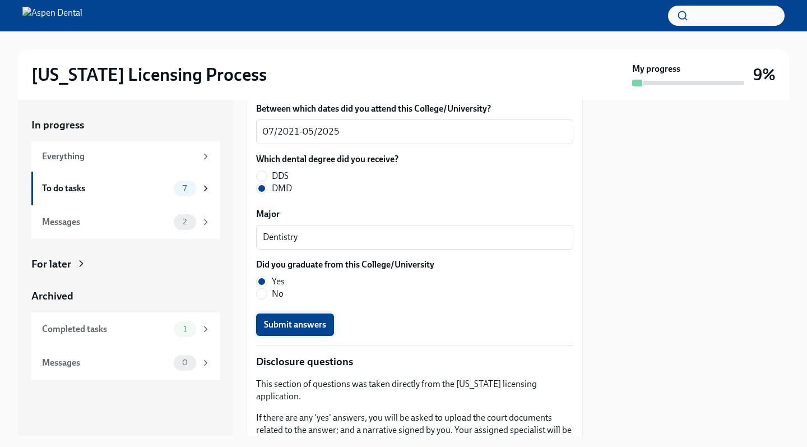
click at [267, 321] on span "Submit answers" at bounding box center [295, 324] width 62 height 11
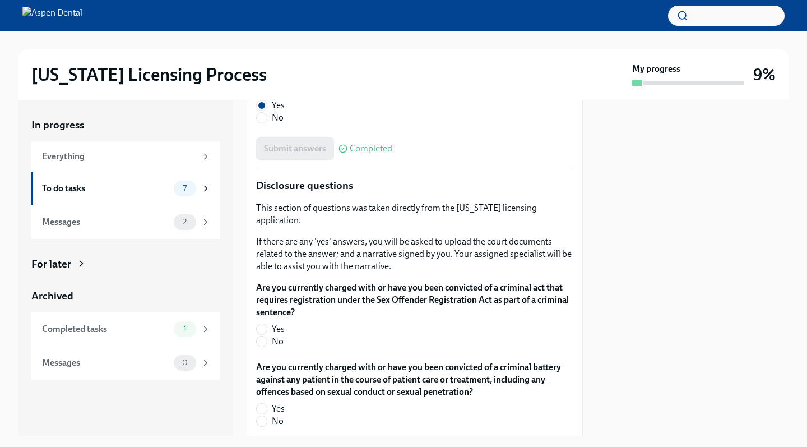
scroll to position [1801, 0]
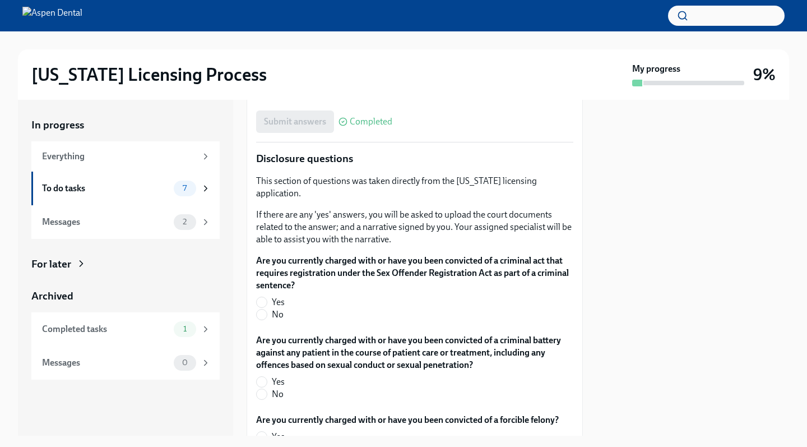
click at [277, 308] on span "No" at bounding box center [278, 314] width 12 height 12
click at [267, 310] on input "No" at bounding box center [262, 315] width 10 height 10
radio input "true"
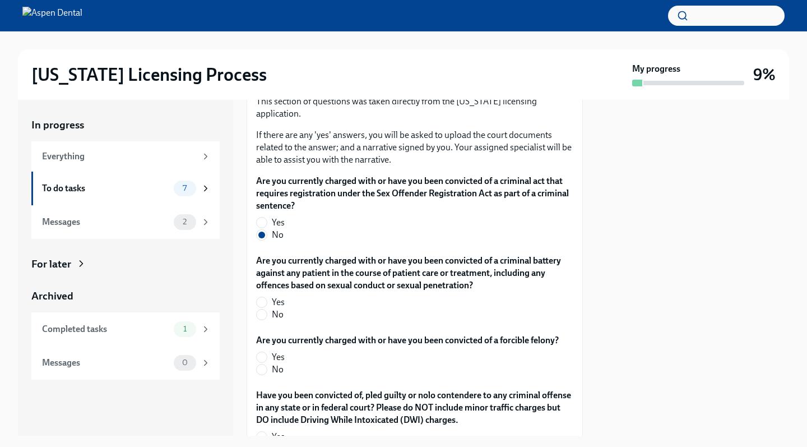
scroll to position [1904, 0]
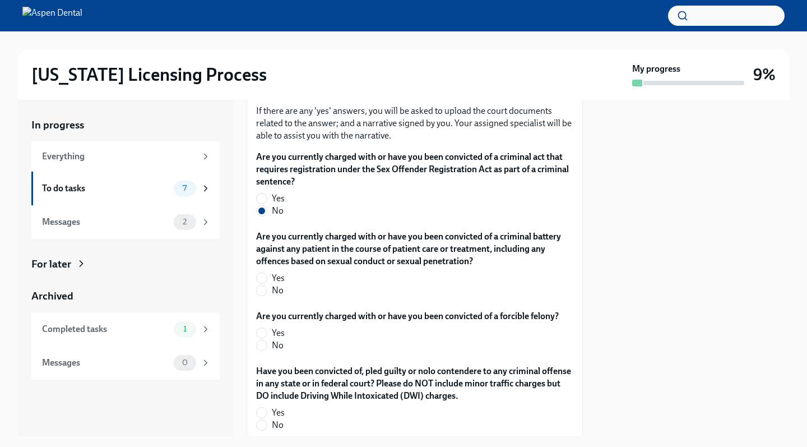
click at [274, 284] on span "No" at bounding box center [278, 290] width 12 height 12
click at [267, 285] on input "No" at bounding box center [262, 290] width 10 height 10
radio input "true"
click at [272, 339] on span "No" at bounding box center [278, 345] width 12 height 12
click at [267, 340] on input "No" at bounding box center [262, 345] width 10 height 10
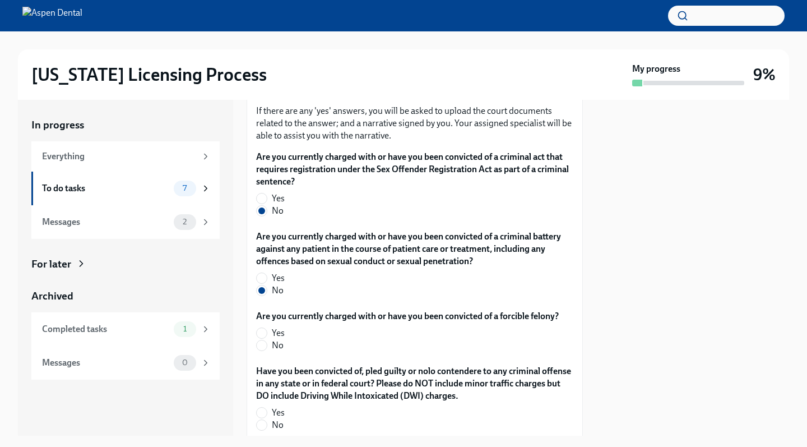
radio input "true"
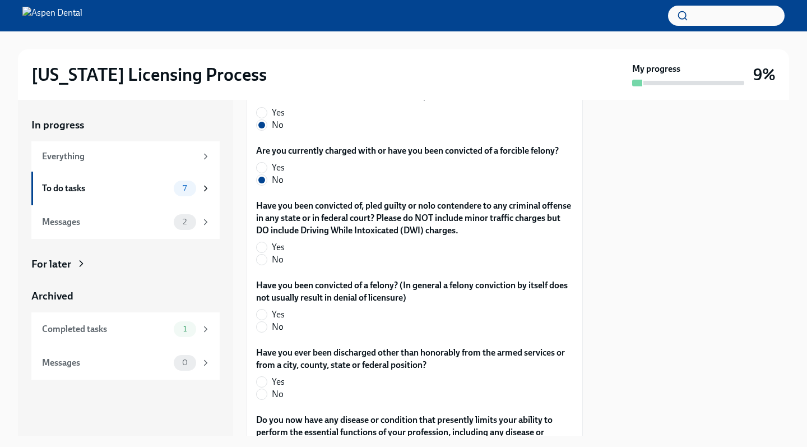
scroll to position [2083, 0]
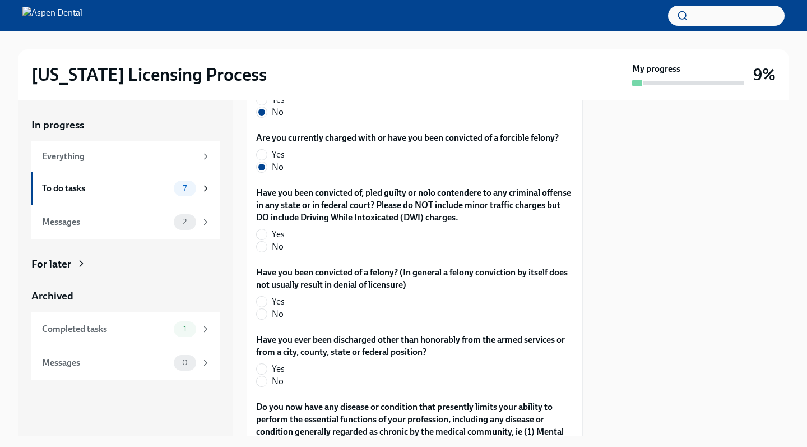
click at [271, 241] on label "No" at bounding box center [410, 247] width 308 height 12
click at [267, 242] on input "No" at bounding box center [262, 247] width 10 height 10
radio input "true"
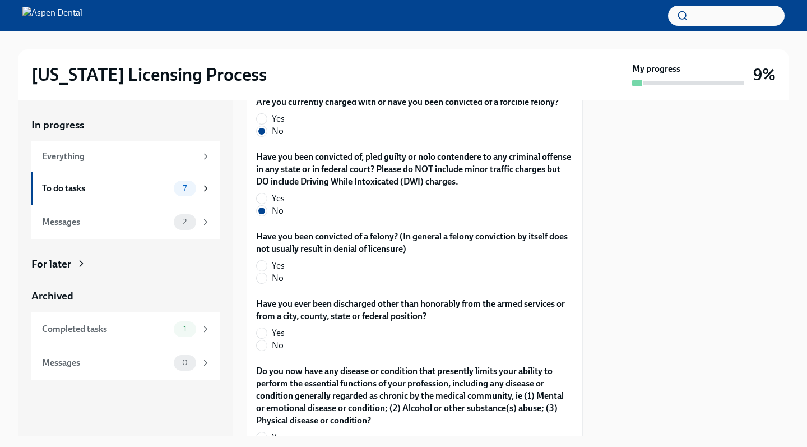
scroll to position [2124, 0]
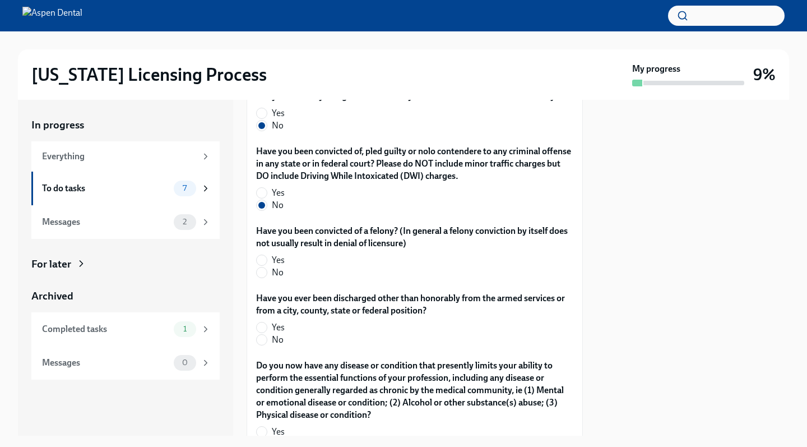
click at [267, 266] on label "No" at bounding box center [410, 272] width 308 height 12
click at [267, 267] on input "No" at bounding box center [262, 272] width 10 height 10
radio input "true"
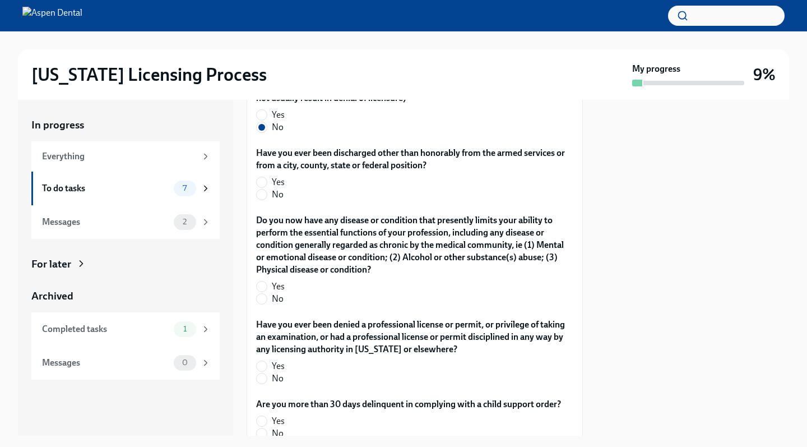
click at [273, 188] on span "No" at bounding box center [278, 194] width 12 height 12
click at [267, 190] on input "No" at bounding box center [262, 195] width 10 height 10
radio input "true"
click at [268, 293] on label "No" at bounding box center [410, 299] width 308 height 12
click at [267, 294] on input "No" at bounding box center [262, 299] width 10 height 10
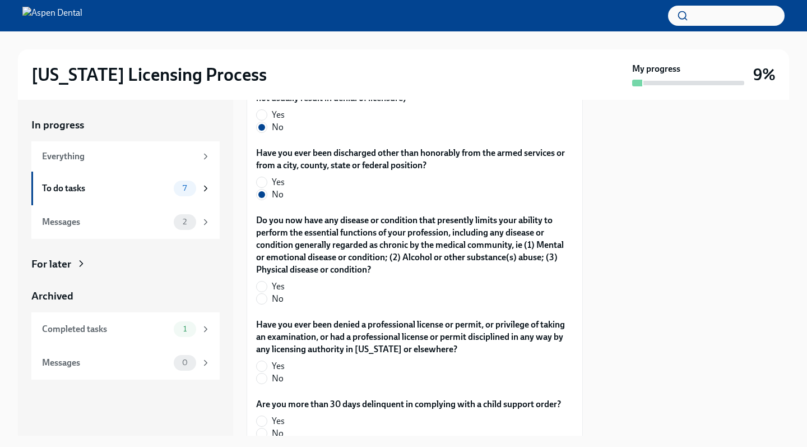
radio input "true"
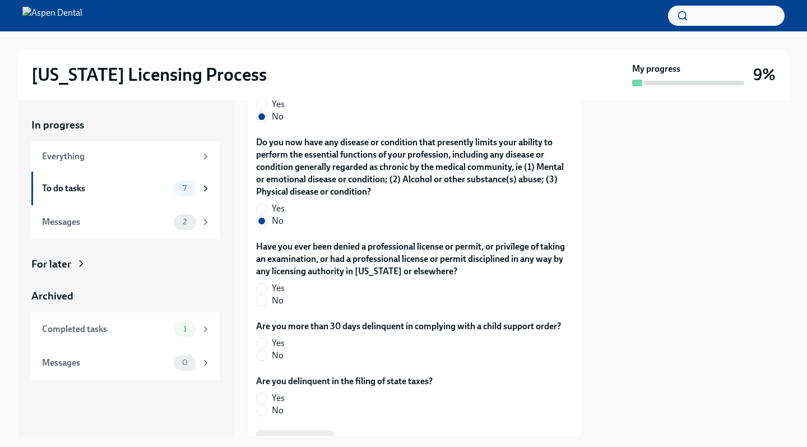
scroll to position [2373, 0]
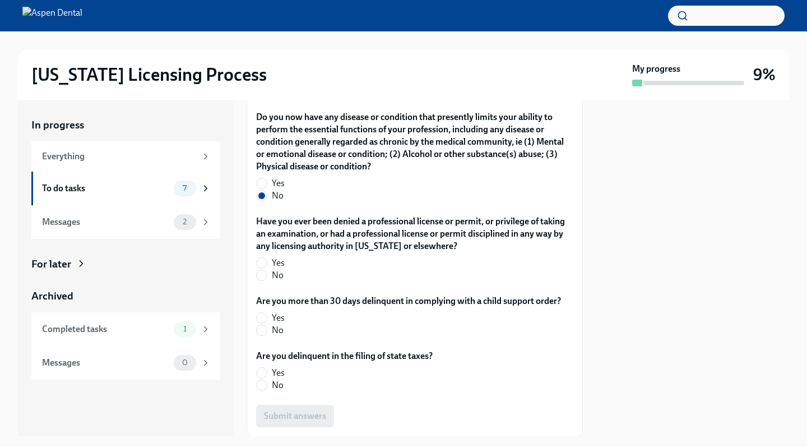
click at [271, 269] on label "No" at bounding box center [410, 275] width 308 height 12
click at [267, 270] on input "No" at bounding box center [262, 275] width 10 height 10
radio input "true"
click at [273, 324] on span "No" at bounding box center [278, 330] width 12 height 12
click at [267, 325] on input "No" at bounding box center [262, 330] width 10 height 10
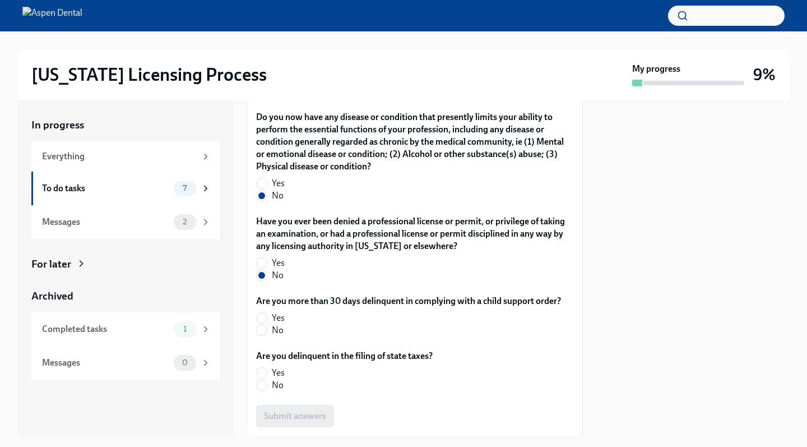
radio input "true"
click at [277, 379] on div "Are you delinquent in the filing of state taxes? Yes No" at bounding box center [414, 373] width 317 height 46
click at [270, 379] on label "No" at bounding box center [340, 385] width 168 height 12
click at [267, 380] on input "No" at bounding box center [262, 385] width 10 height 10
radio input "true"
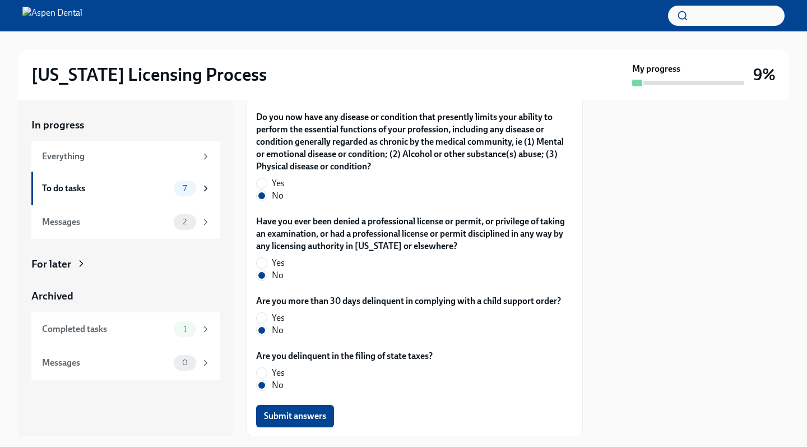
scroll to position [2412, 0]
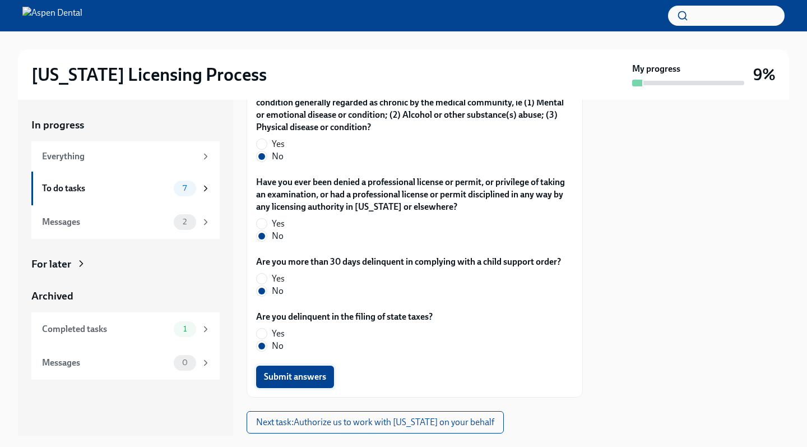
click at [278, 371] on span "Submit answers" at bounding box center [295, 376] width 62 height 11
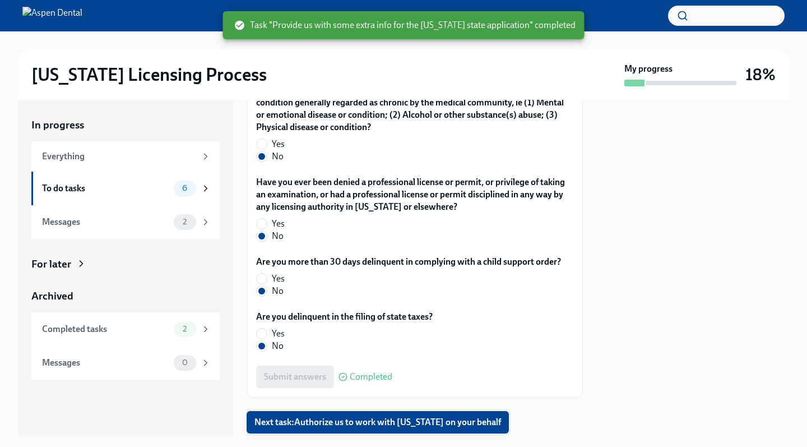
click at [315, 417] on span "Next task : Authorize us to work with [US_STATE] on your behalf" at bounding box center [378, 422] width 247 height 11
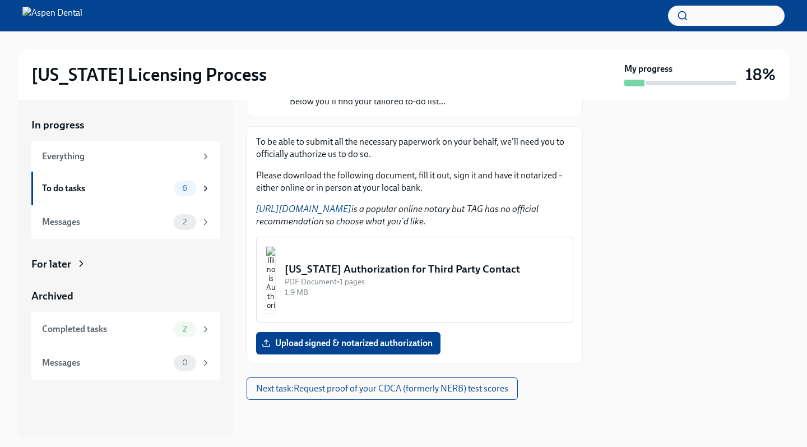
click at [379, 276] on div "PDF Document • 1 pages" at bounding box center [424, 281] width 279 height 11
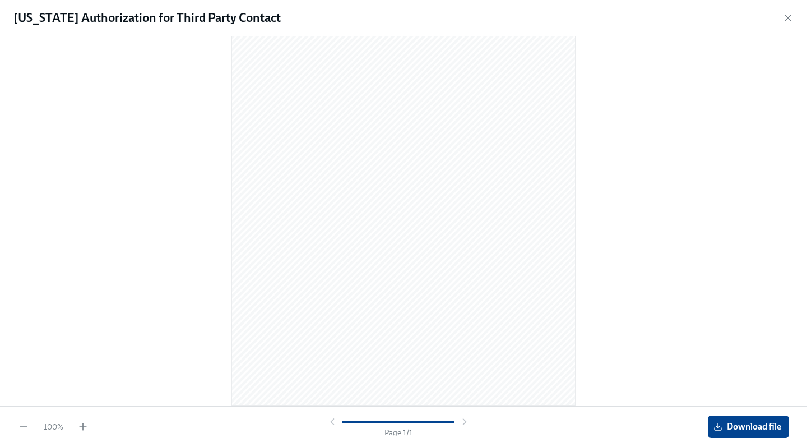
scroll to position [94, 0]
click at [731, 428] on span "Download file" at bounding box center [749, 426] width 66 height 11
click at [787, 16] on icon "button" at bounding box center [789, 18] width 6 height 6
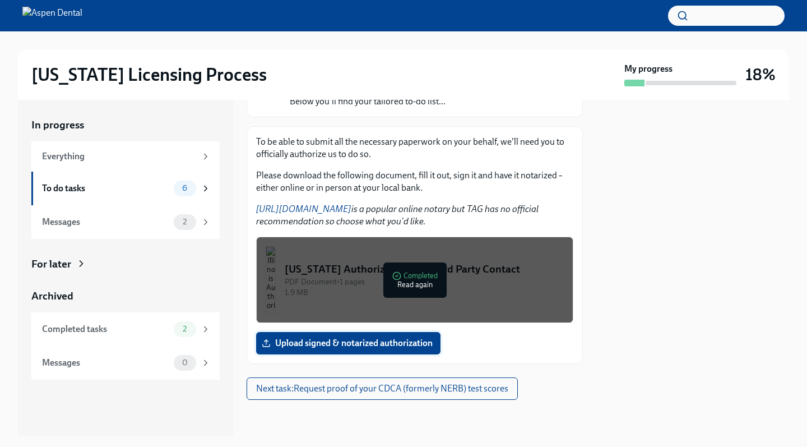
click at [395, 338] on span "Upload signed & notarized authorization" at bounding box center [348, 343] width 169 height 11
click at [0, 0] on input "Upload signed & notarized authorization" at bounding box center [0, 0] width 0 height 0
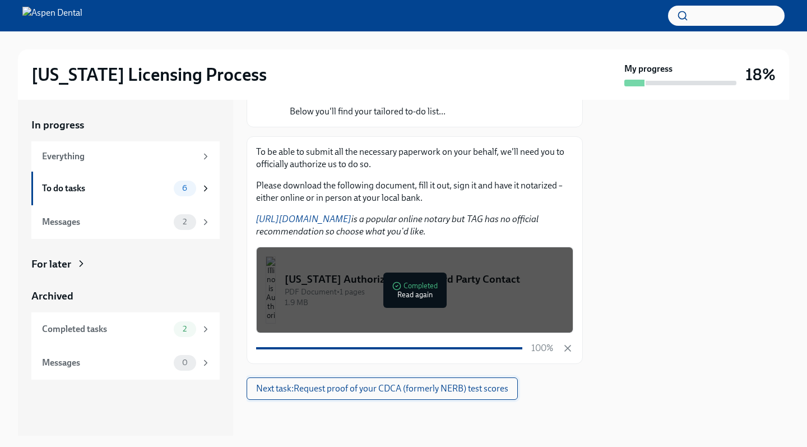
click at [403, 383] on span "Next task : Request proof of your CDCA (formerly NERB) test scores" at bounding box center [382, 388] width 252 height 11
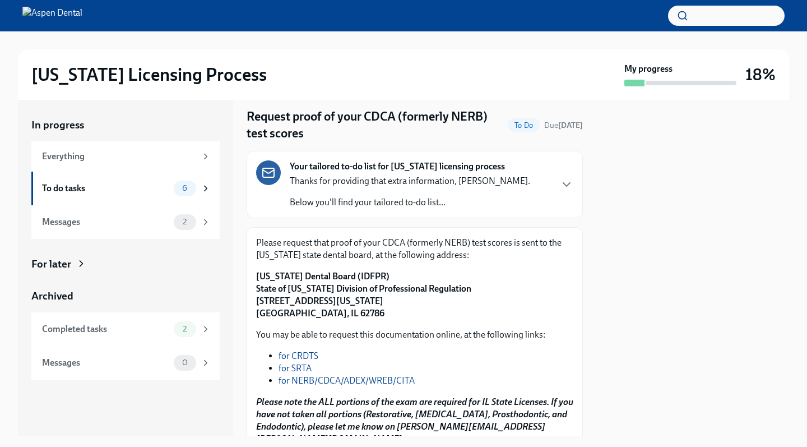
scroll to position [33, 0]
click at [378, 380] on link "for NERB/CDCA/ADEX/WREB/CITA" at bounding box center [347, 380] width 136 height 11
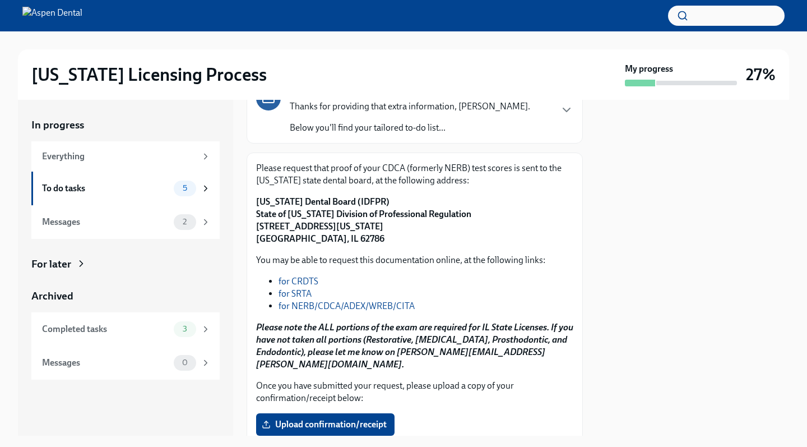
scroll to position [103, 0]
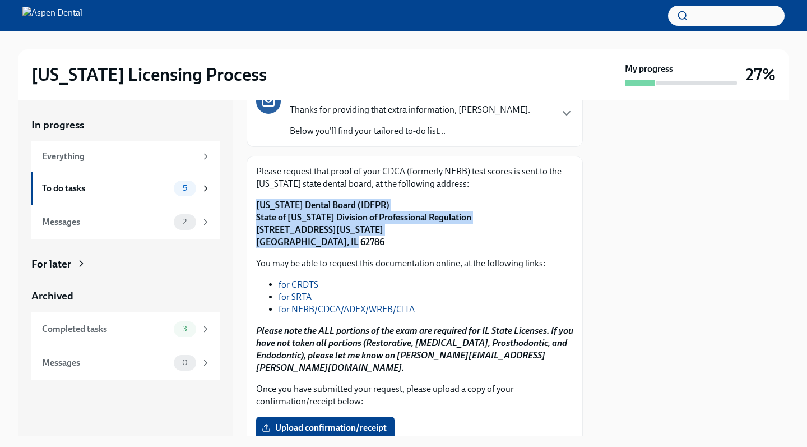
drag, startPoint x: 343, startPoint y: 243, endPoint x: 256, endPoint y: 206, distance: 93.7
click at [256, 206] on p "[US_STATE] Dental Board (IDFPR) State of [US_STATE] Division of Professional Re…" at bounding box center [414, 223] width 317 height 49
copy strong "[US_STATE] Dental Board (IDFPR) State of [US_STATE] Division of Professional Re…"
